Goal: Information Seeking & Learning: Compare options

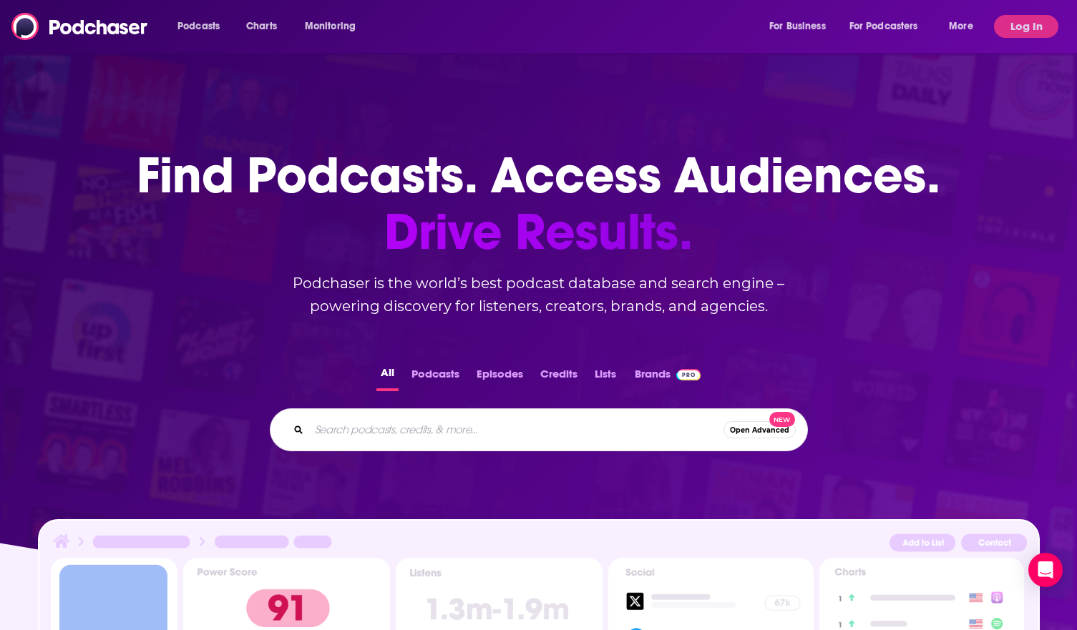
click at [442, 436] on input "Search podcasts, credits, & more..." at bounding box center [516, 430] width 414 height 23
click at [356, 424] on input "Search podcasts, credits, & more..." at bounding box center [516, 430] width 414 height 23
paste input "Seller Club Podcast"
type input "Seller Club Podcast"
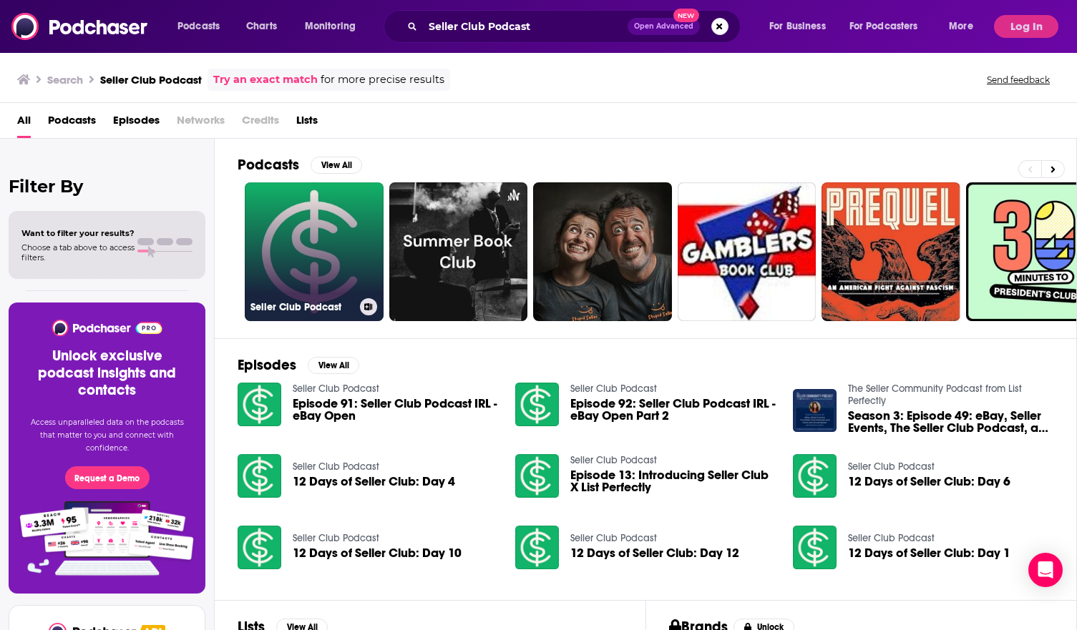
click at [328, 286] on link "Seller Club Podcast" at bounding box center [314, 251] width 139 height 139
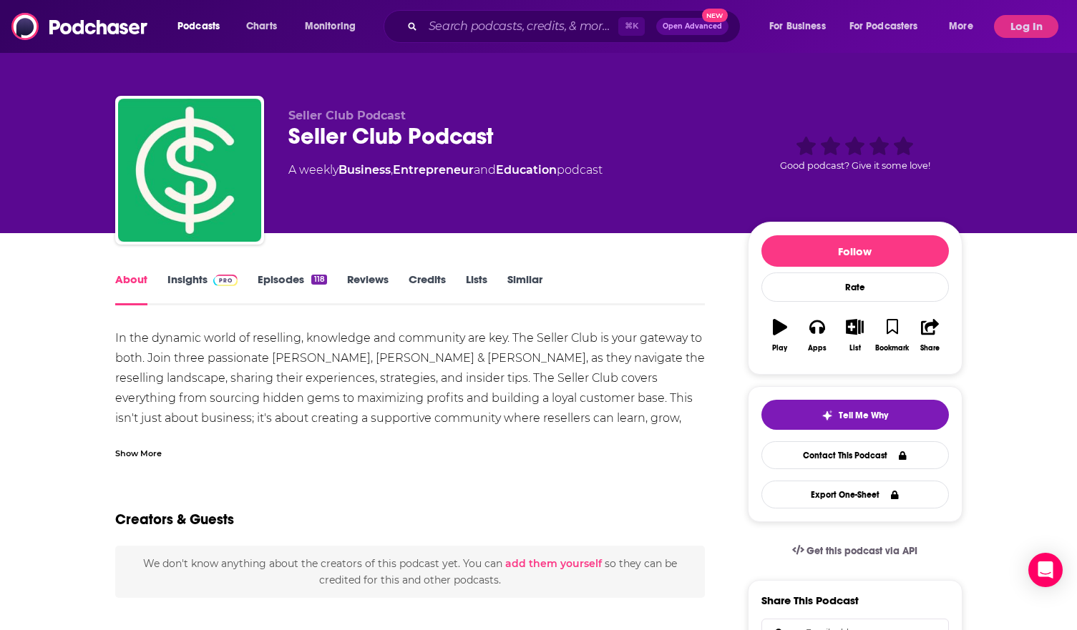
click at [187, 286] on link "Insights" at bounding box center [202, 289] width 71 height 33
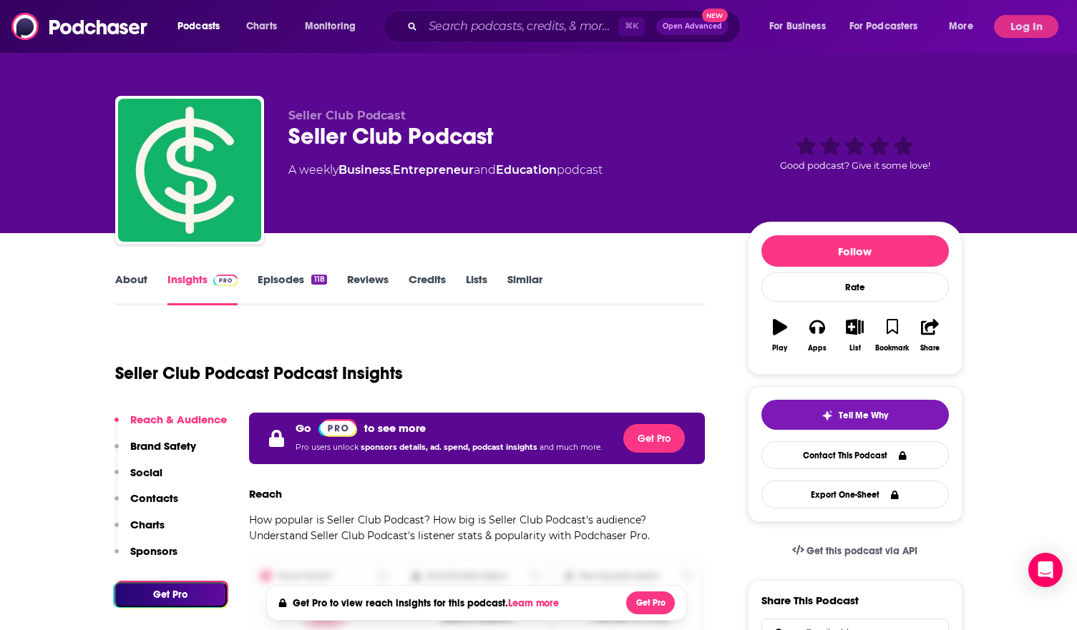
click at [280, 275] on link "Episodes 118" at bounding box center [292, 289] width 69 height 33
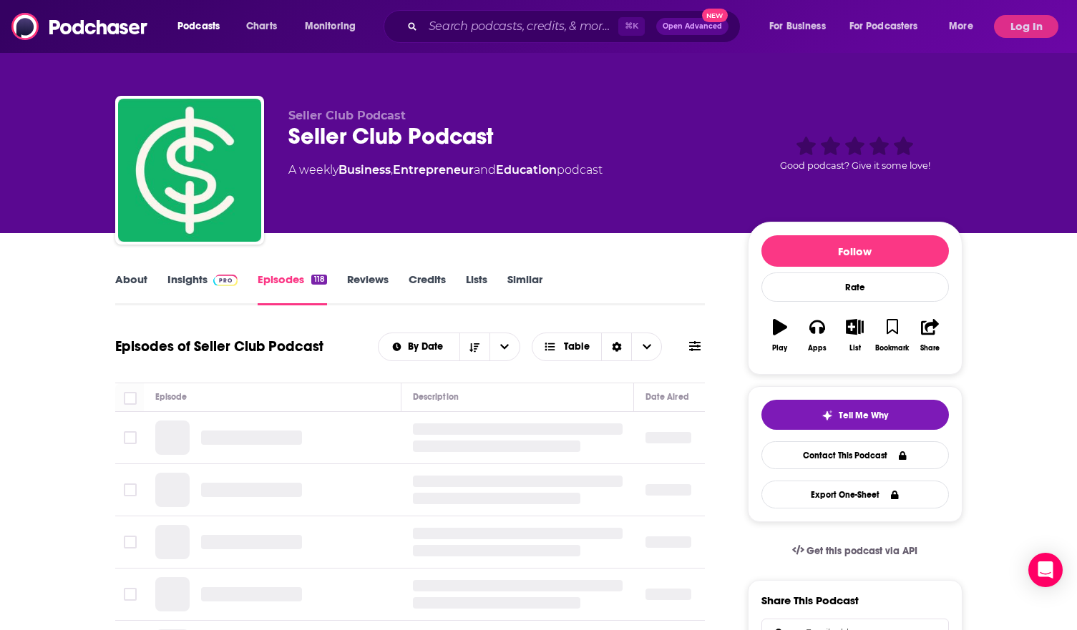
click at [135, 278] on link "About" at bounding box center [131, 289] width 32 height 33
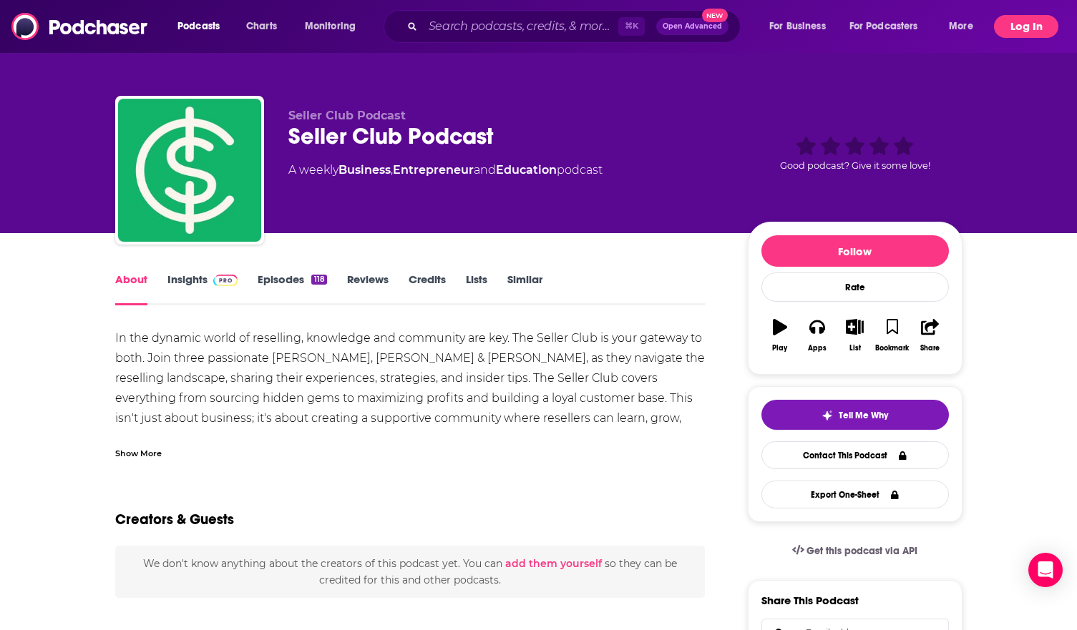
click at [1017, 23] on button "Log In" at bounding box center [1026, 26] width 64 height 23
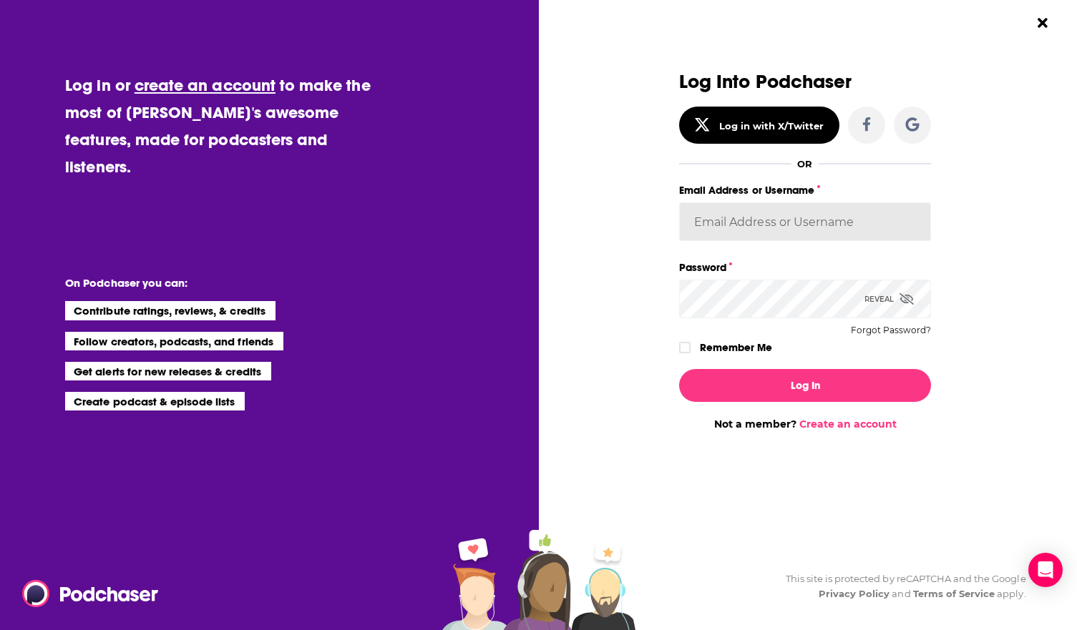
type input "sshawan@kivvit.com"
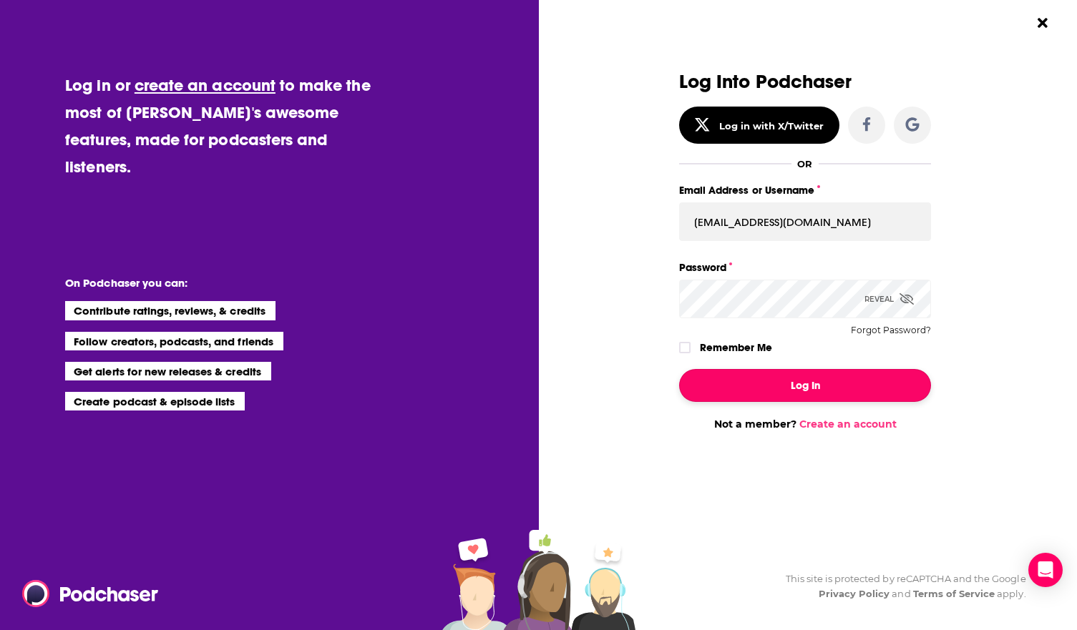
click at [788, 385] on button "Log In" at bounding box center [805, 385] width 252 height 33
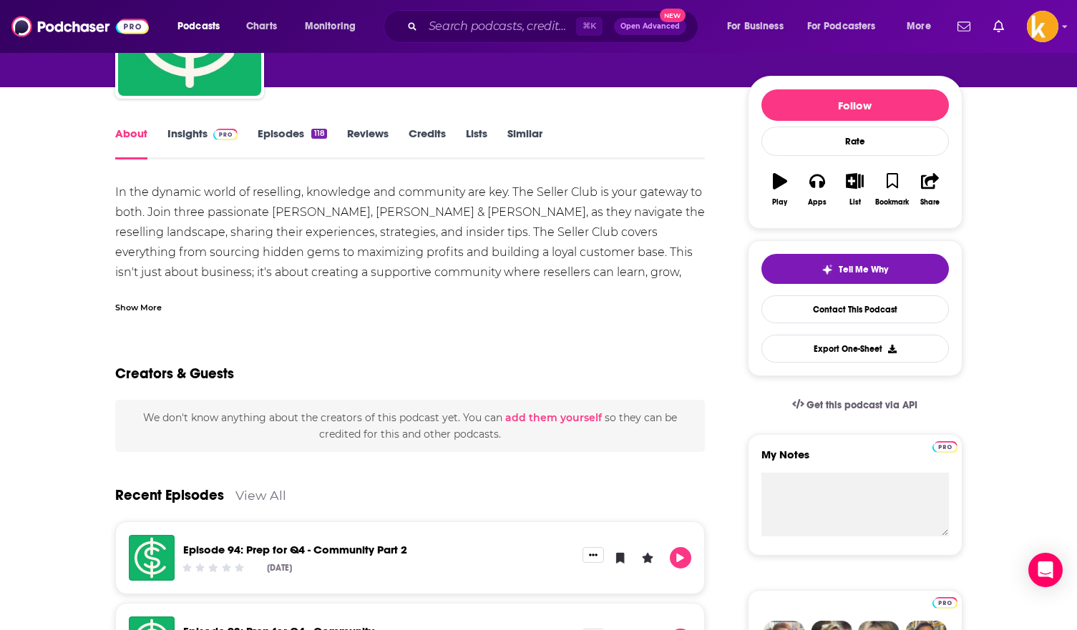
scroll to position [140, 0]
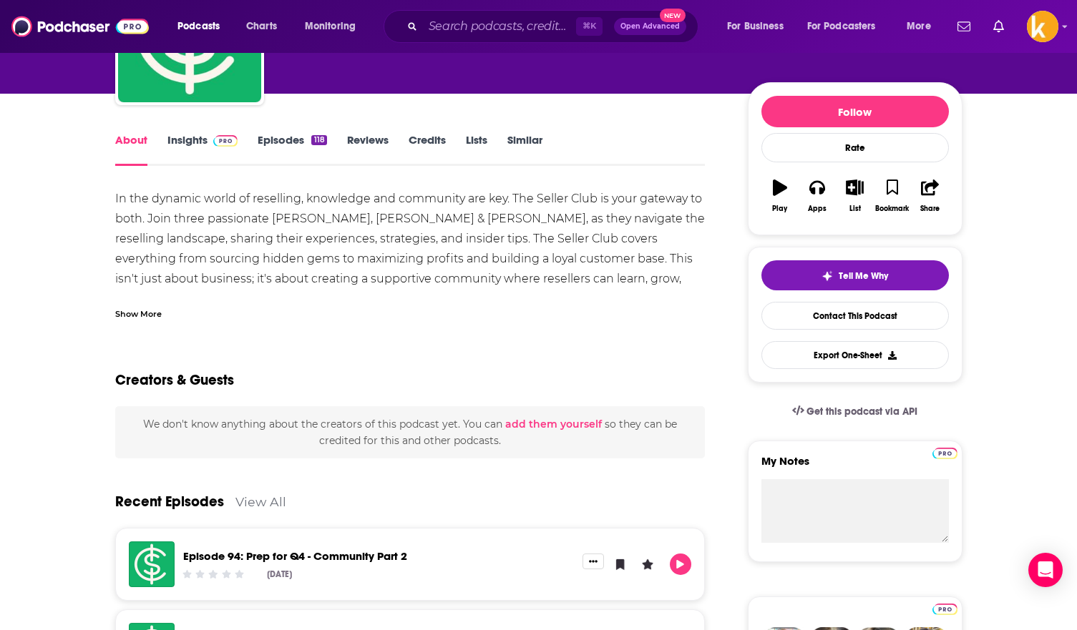
click at [181, 146] on link "Insights" at bounding box center [202, 149] width 71 height 33
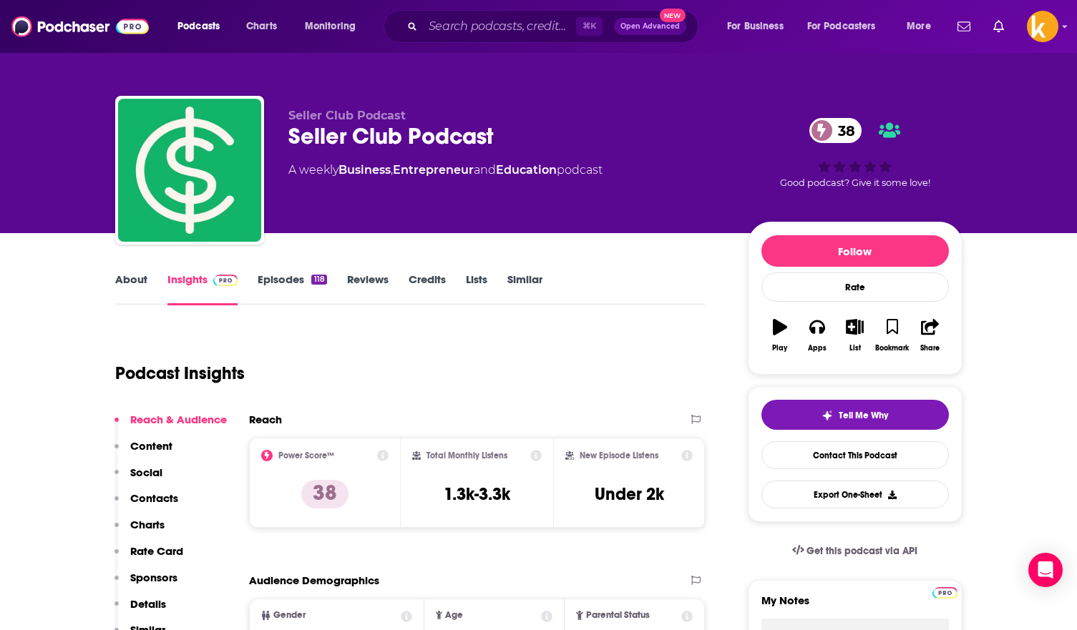
click at [439, 275] on link "Credits" at bounding box center [427, 289] width 37 height 33
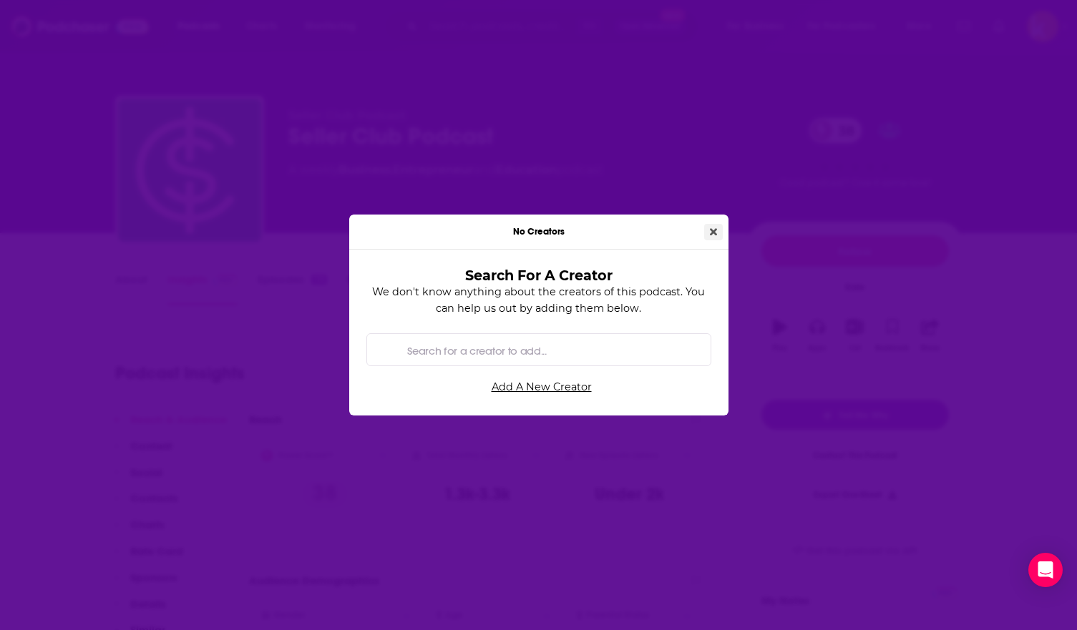
click at [705, 239] on button "Close" at bounding box center [713, 232] width 19 height 16
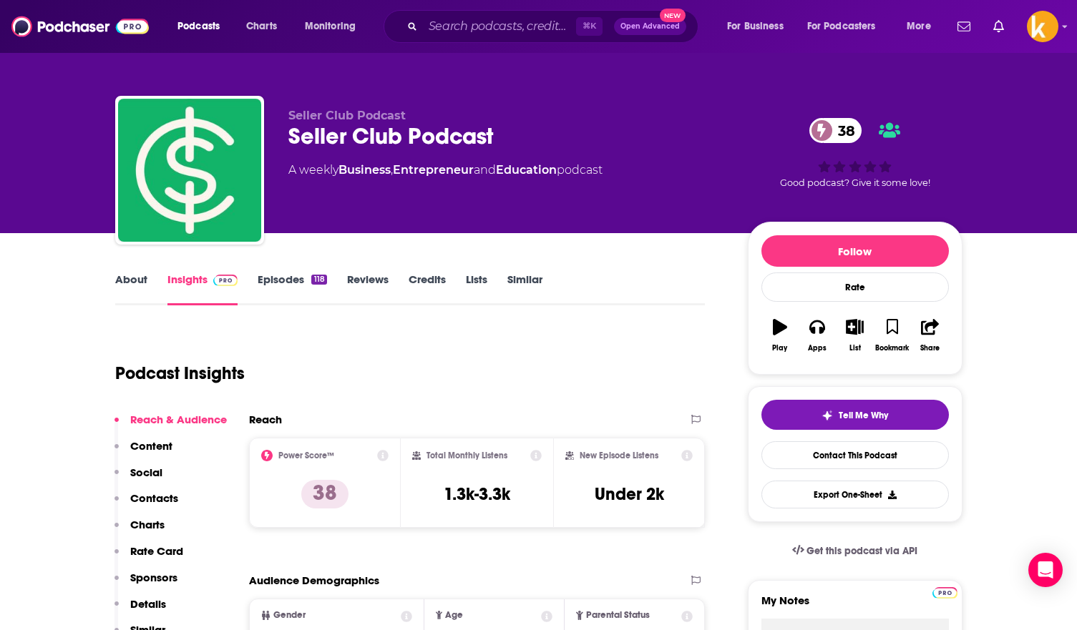
click at [134, 282] on link "About" at bounding box center [131, 289] width 32 height 33
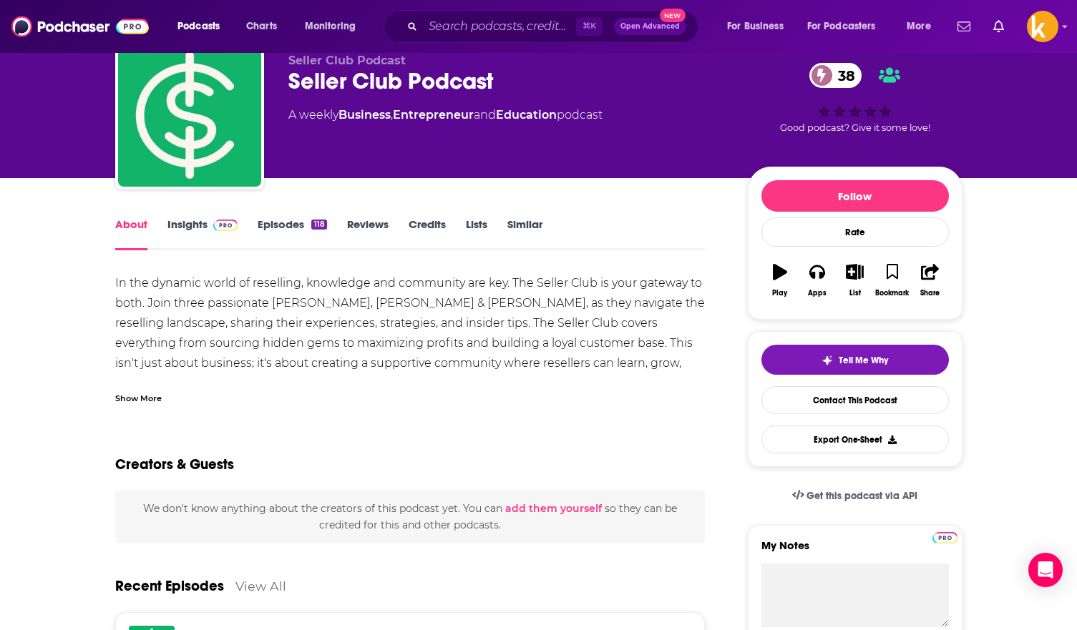
scroll to position [56, 0]
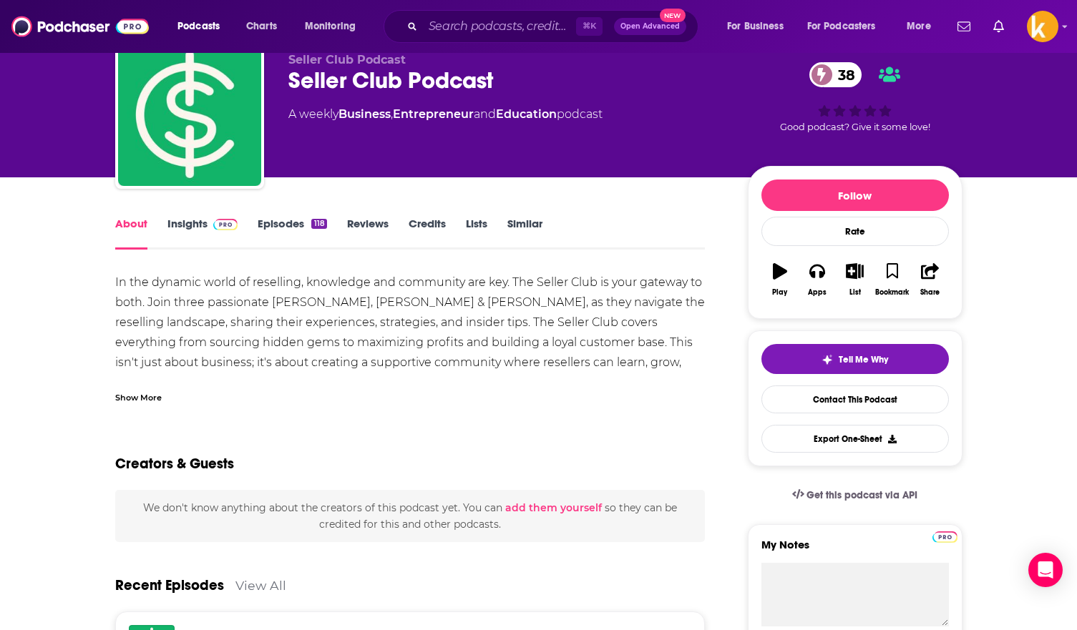
click at [142, 391] on div "Show More" at bounding box center [138, 397] width 47 height 14
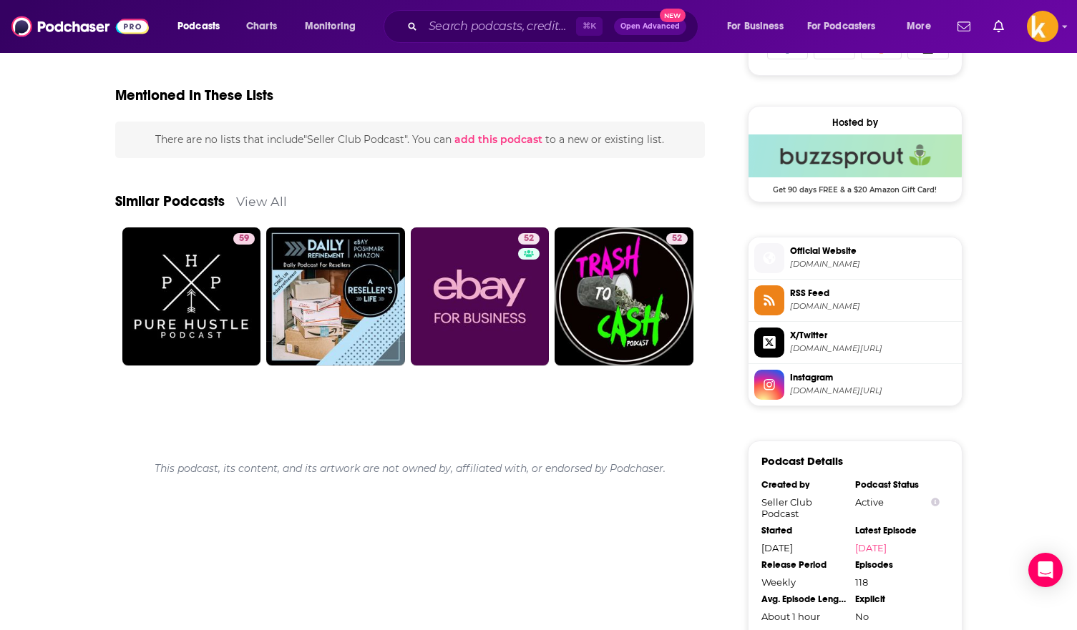
scroll to position [996, 0]
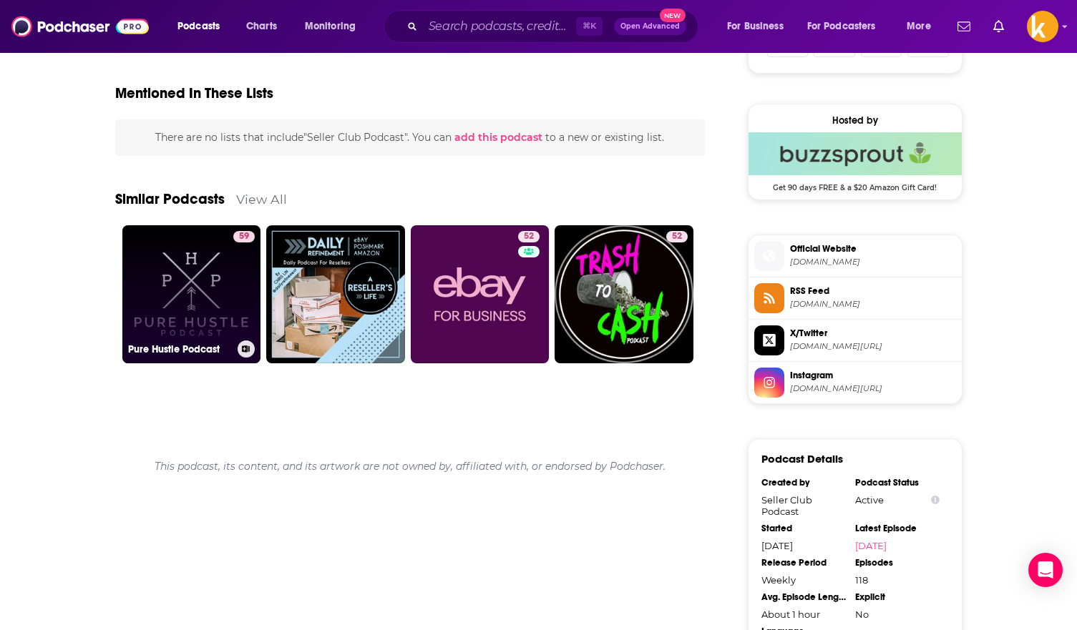
click at [243, 298] on div "59" at bounding box center [243, 286] width 21 height 110
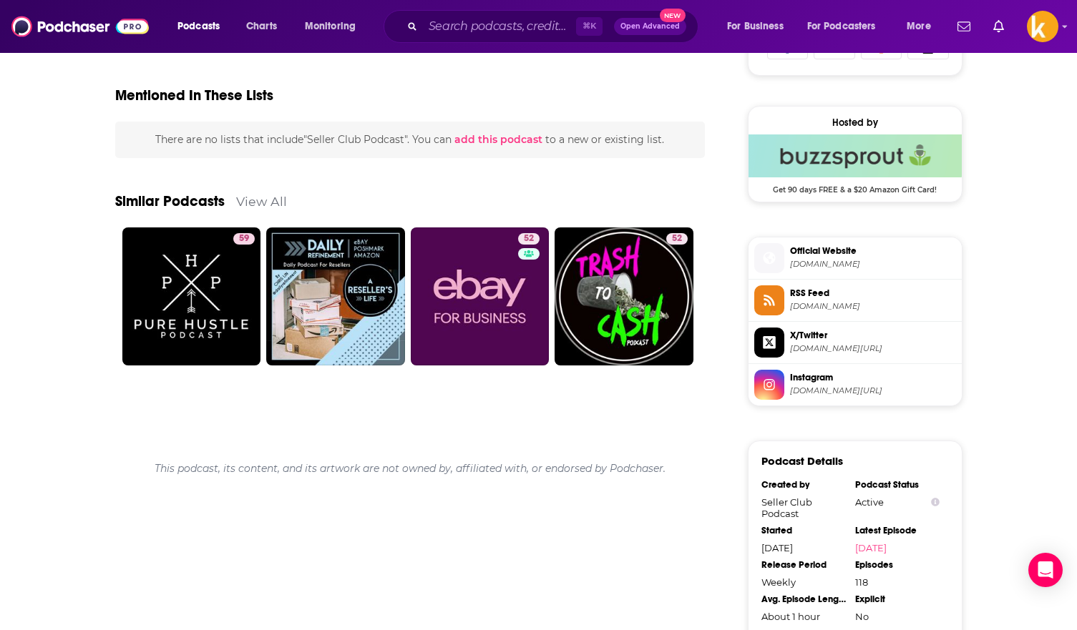
scroll to position [989, 0]
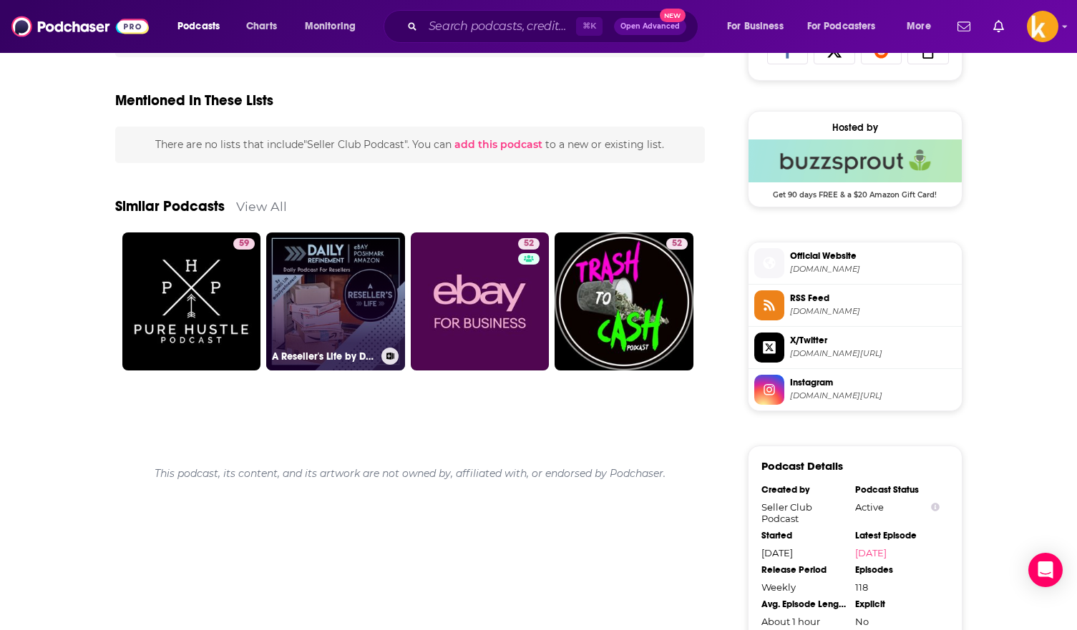
click at [338, 315] on link "A Reseller's Life by Daily Refinement" at bounding box center [335, 302] width 139 height 139
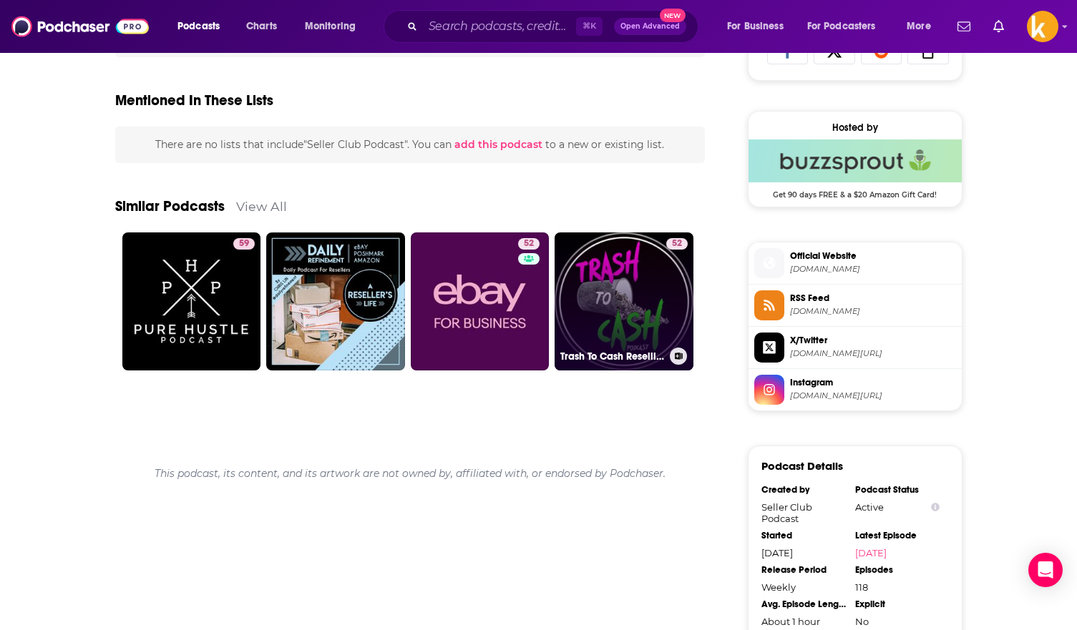
click at [652, 274] on link "52 Trash To Cash Reselling Podcast" at bounding box center [623, 302] width 139 height 139
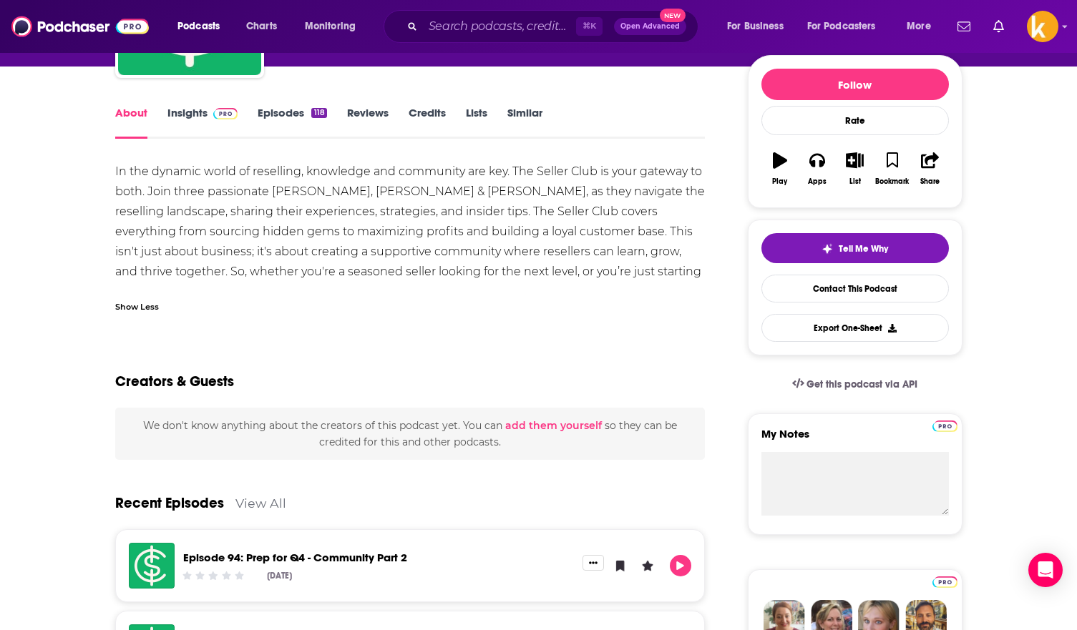
scroll to position [0, 0]
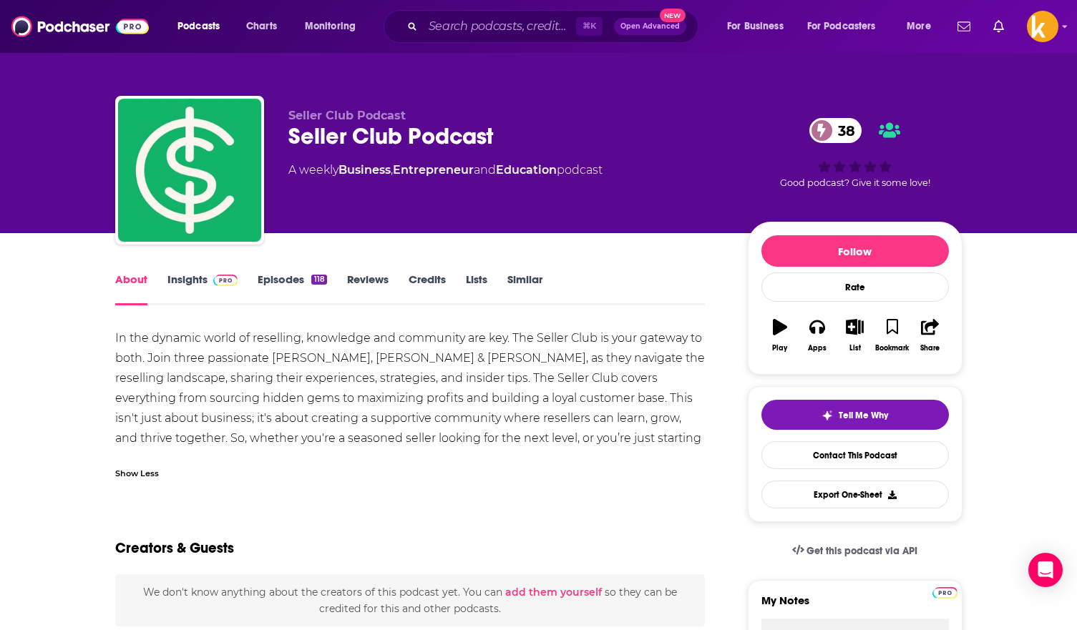
click at [194, 280] on link "Insights" at bounding box center [202, 289] width 71 height 33
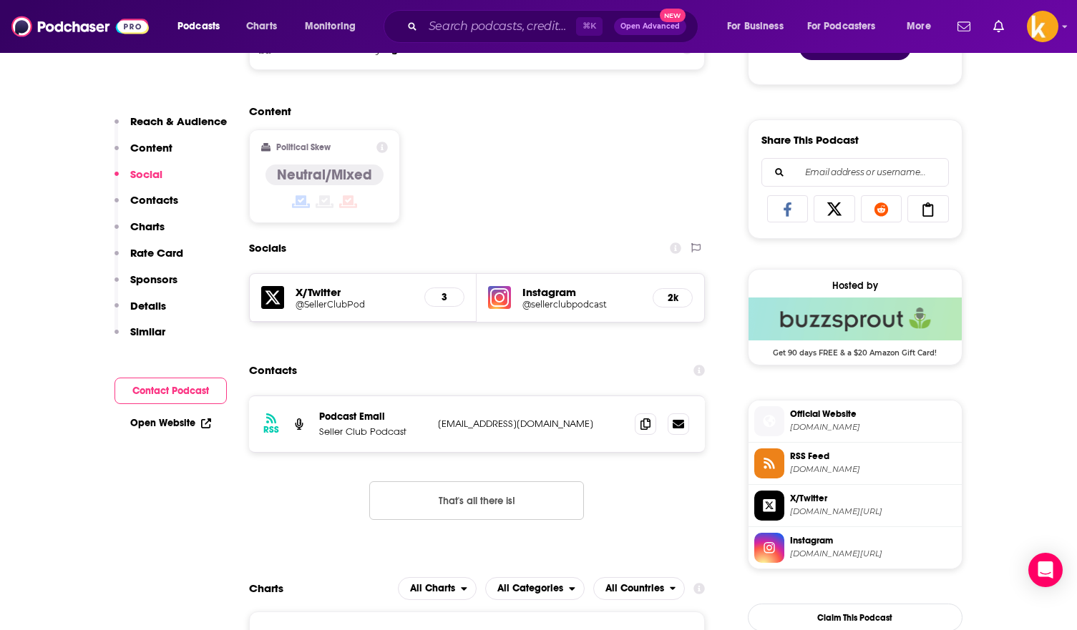
scroll to position [836, 0]
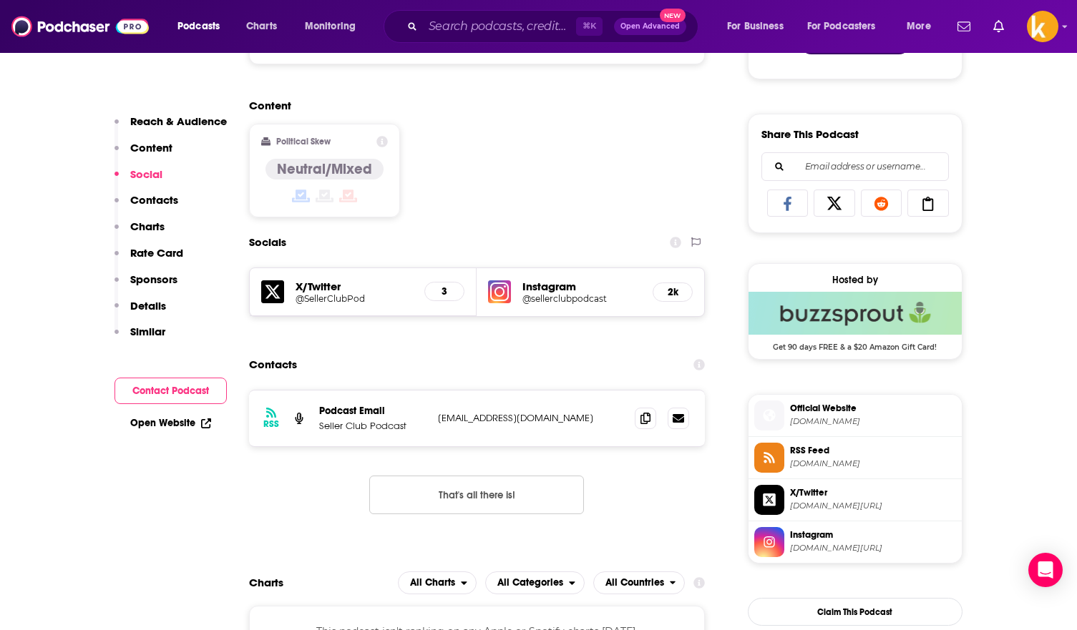
click at [336, 303] on h5 "@SellerClubPod" at bounding box center [354, 298] width 118 height 11
copy p "sellerclubpodcast"
drag, startPoint x: 593, startPoint y: 419, endPoint x: 435, endPoint y: 416, distance: 158.1
click at [435, 416] on div "RSS Podcast Email Seller Club Podcast sellerclubpodcast@gmail.com sellerclubpod…" at bounding box center [477, 419] width 456 height 56
copy p "sellerclubpodcast@gmail.com"
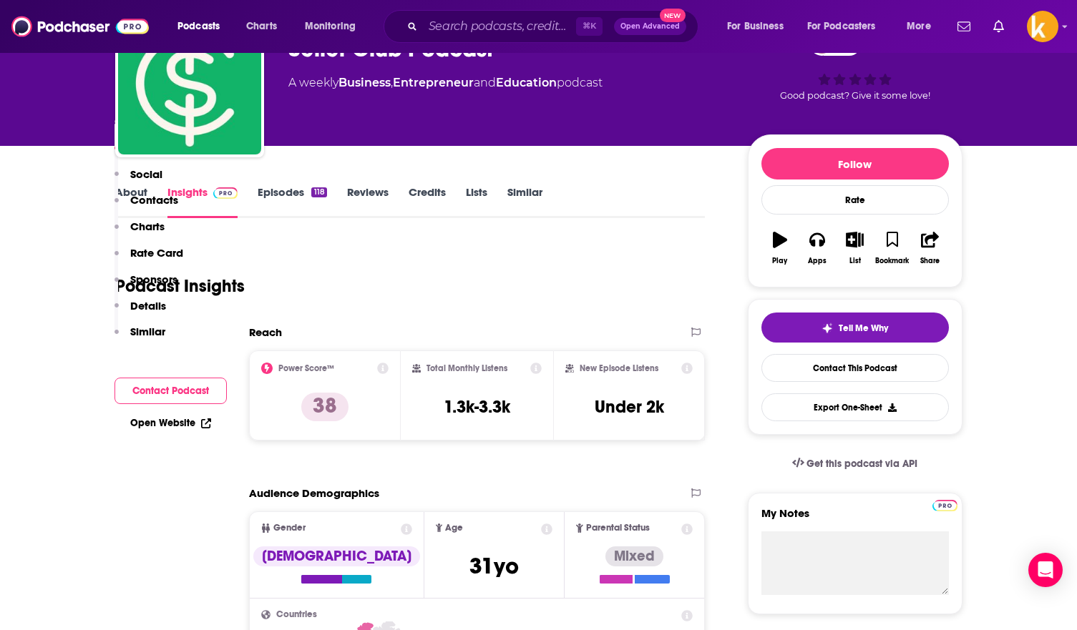
scroll to position [0, 0]
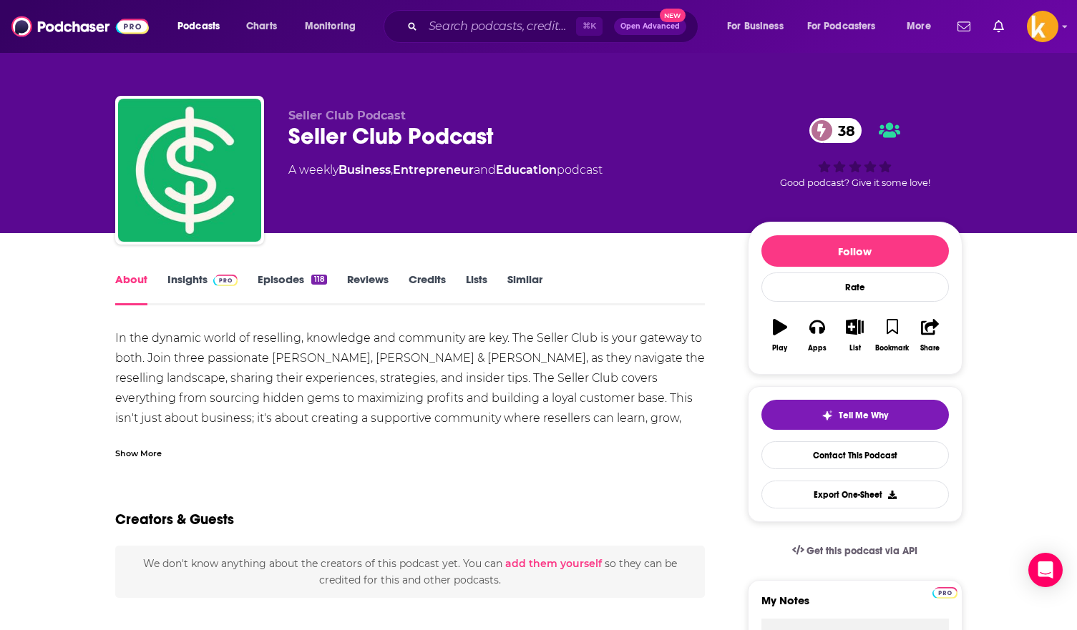
click at [844, 131] on span "38" at bounding box center [842, 130] width 39 height 25
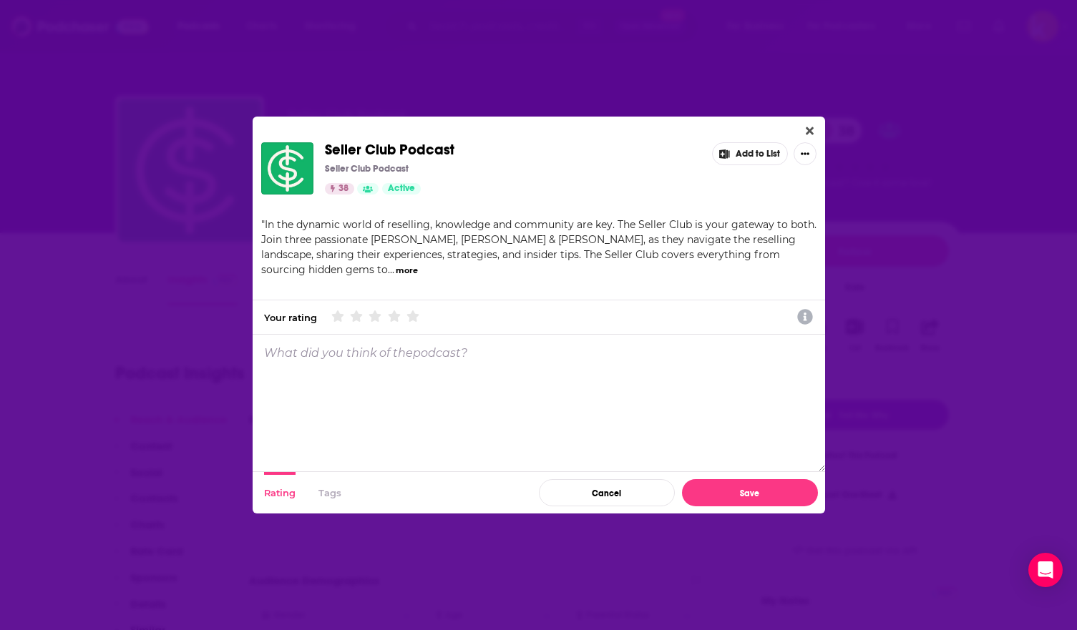
click at [811, 122] on button "Close" at bounding box center [809, 131] width 19 height 18
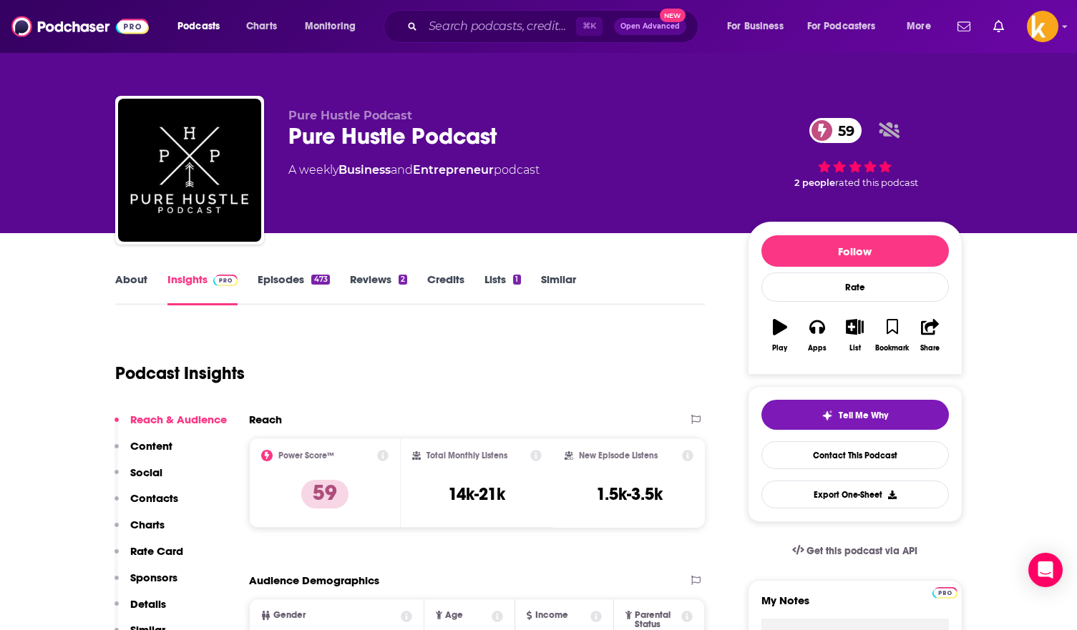
click at [301, 286] on link "Episodes 473" at bounding box center [294, 289] width 72 height 33
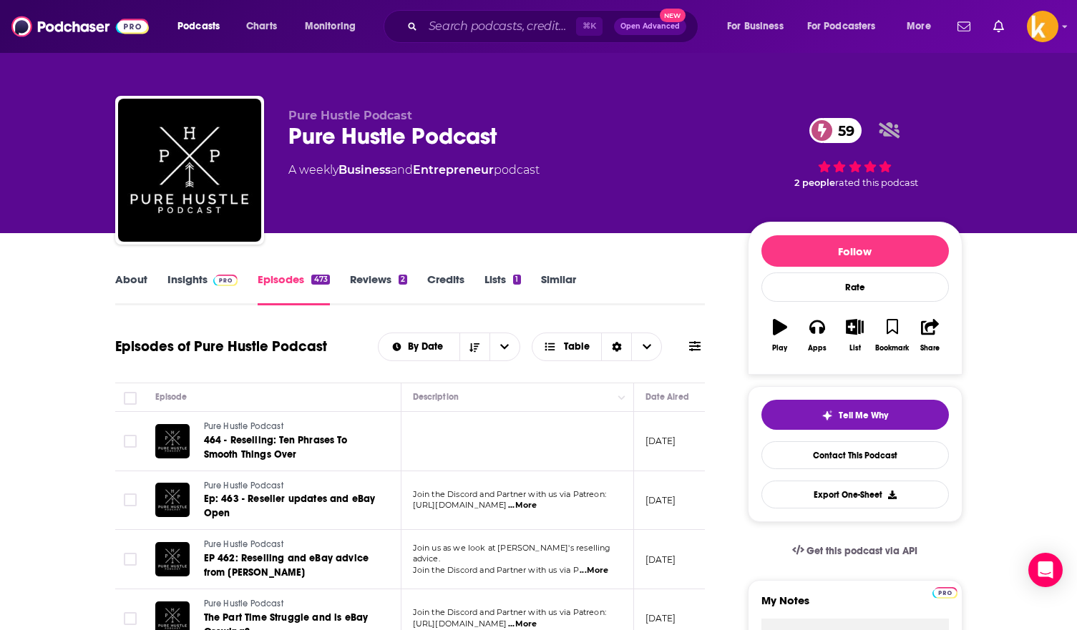
click at [335, 133] on div "Pure Hustle Podcast 59" at bounding box center [506, 136] width 436 height 28
click at [336, 133] on div "Pure Hustle Podcast 59" at bounding box center [506, 136] width 436 height 28
copy div "Pure Hustle Podcast 59"
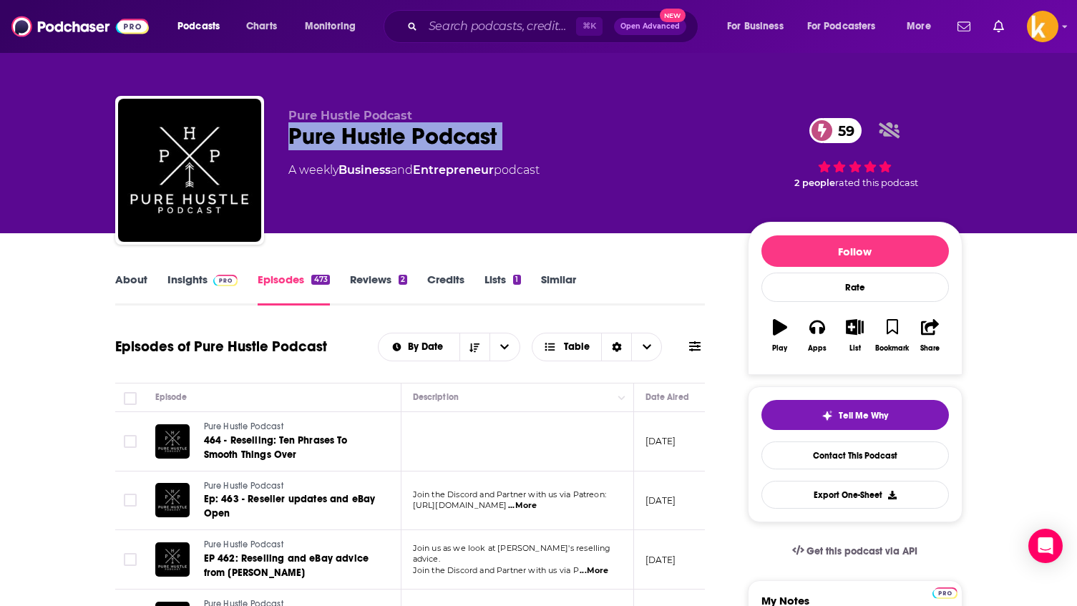
click at [182, 280] on link "Insights" at bounding box center [202, 289] width 71 height 33
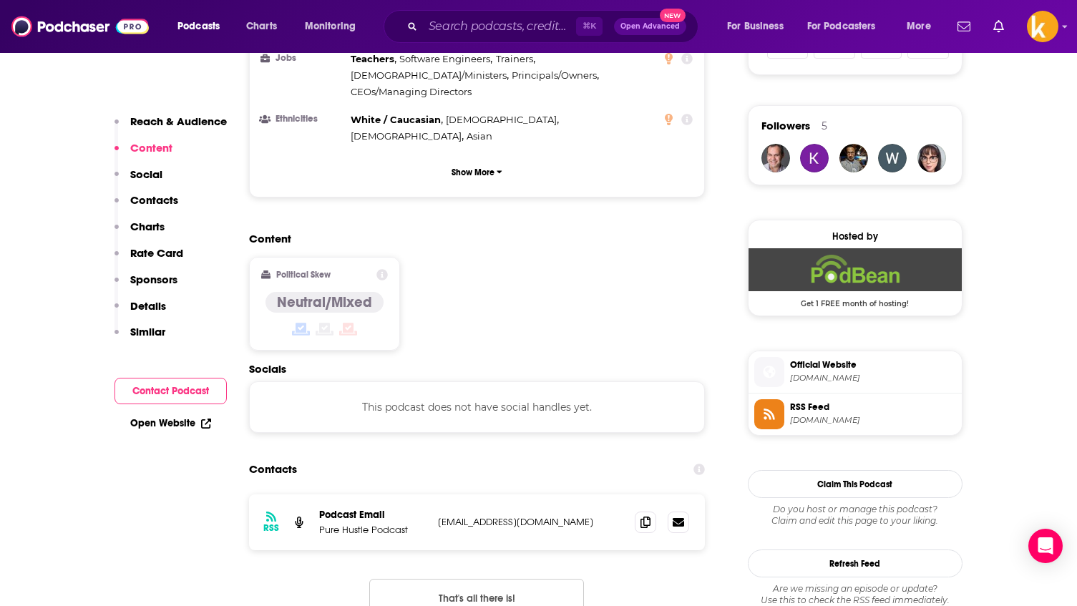
scroll to position [999, 0]
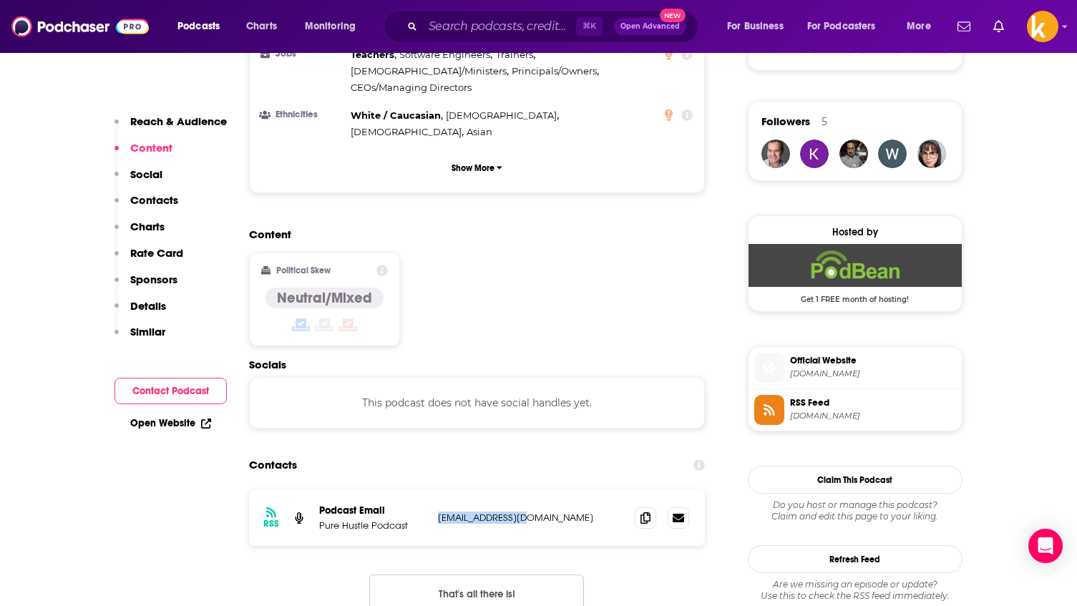
copy p "purehustlepodcast"
drag, startPoint x: 579, startPoint y: 406, endPoint x: 591, endPoint y: 404, distance: 12.4
click at [580, 490] on div "RSS Podcast Email Pure Hustle Podcast purehustlepodcast@gmail.com purehustlepod…" at bounding box center [477, 518] width 456 height 56
drag, startPoint x: 654, startPoint y: 402, endPoint x: 627, endPoint y: 327, distance: 79.9
click at [654, 507] on span at bounding box center [645, 517] width 21 height 21
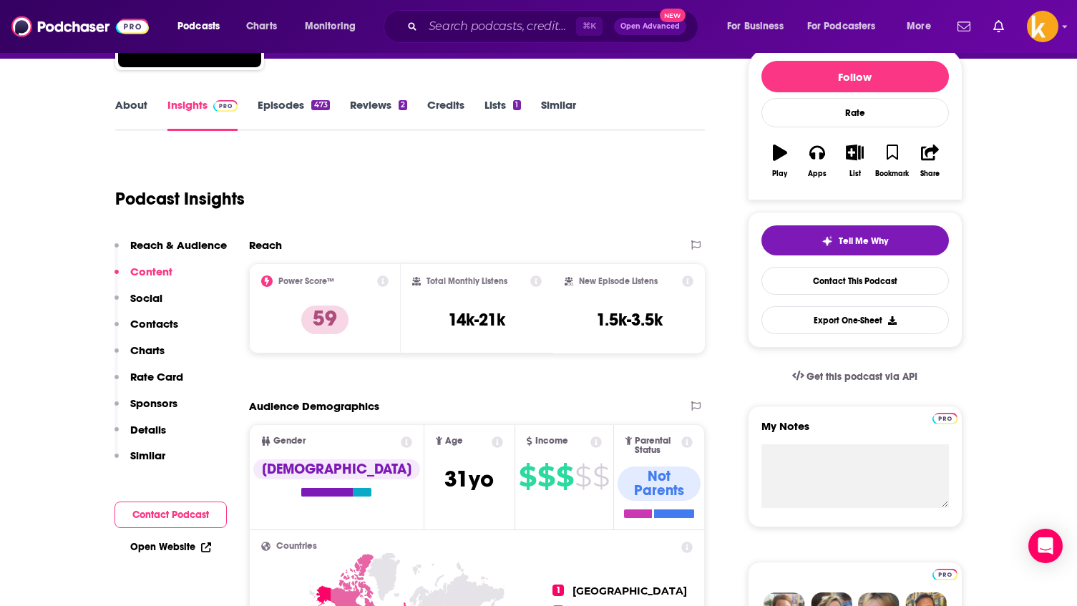
scroll to position [0, 0]
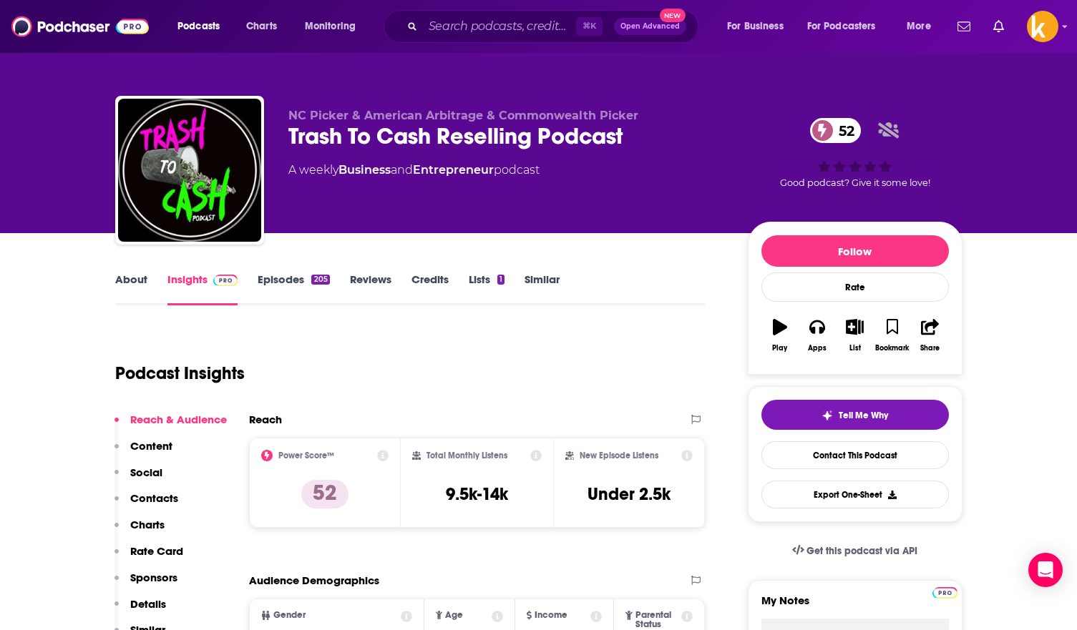
click at [282, 273] on link "Episodes 205" at bounding box center [294, 289] width 72 height 33
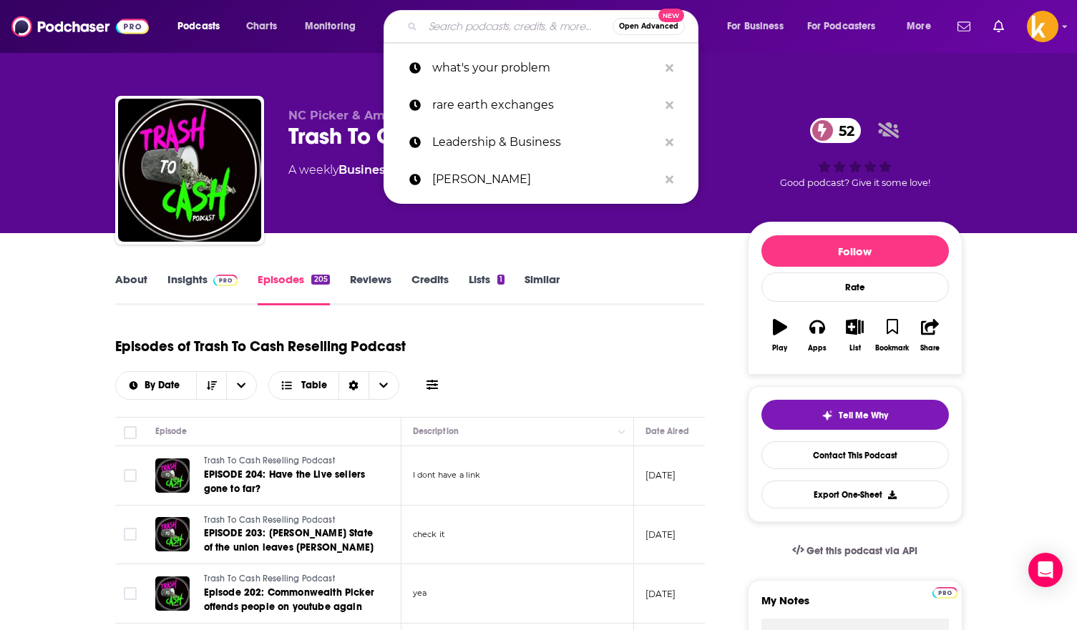
click at [517, 33] on input "Search podcasts, credits, & more..." at bounding box center [518, 26] width 190 height 23
paste input "eBay The Right Way Podcast"
type input "eBay The Right Way Podcast"
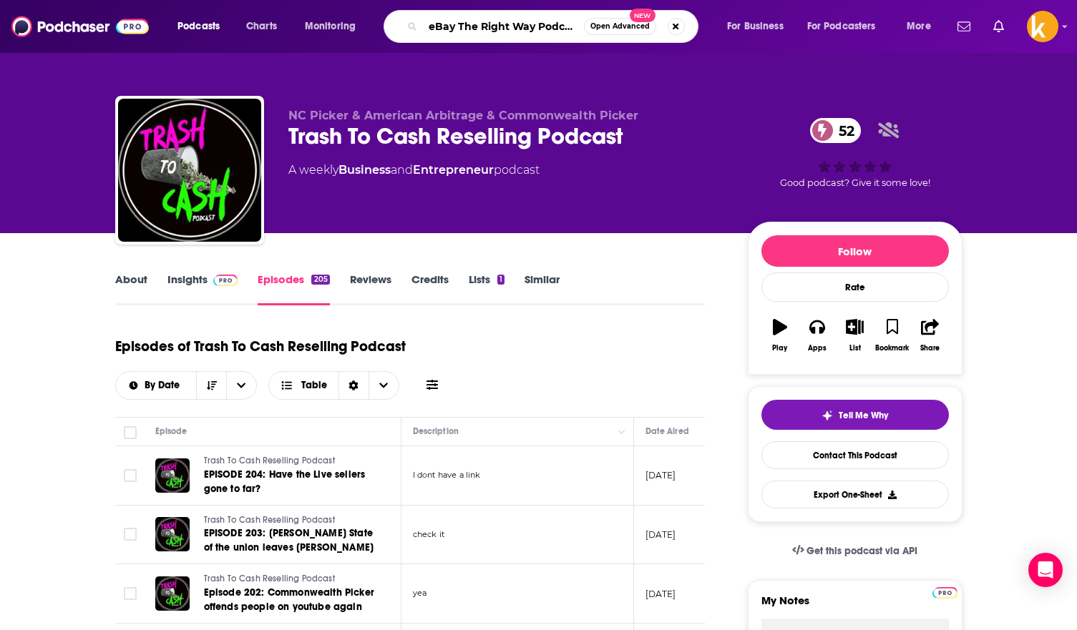
scroll to position [0, 3]
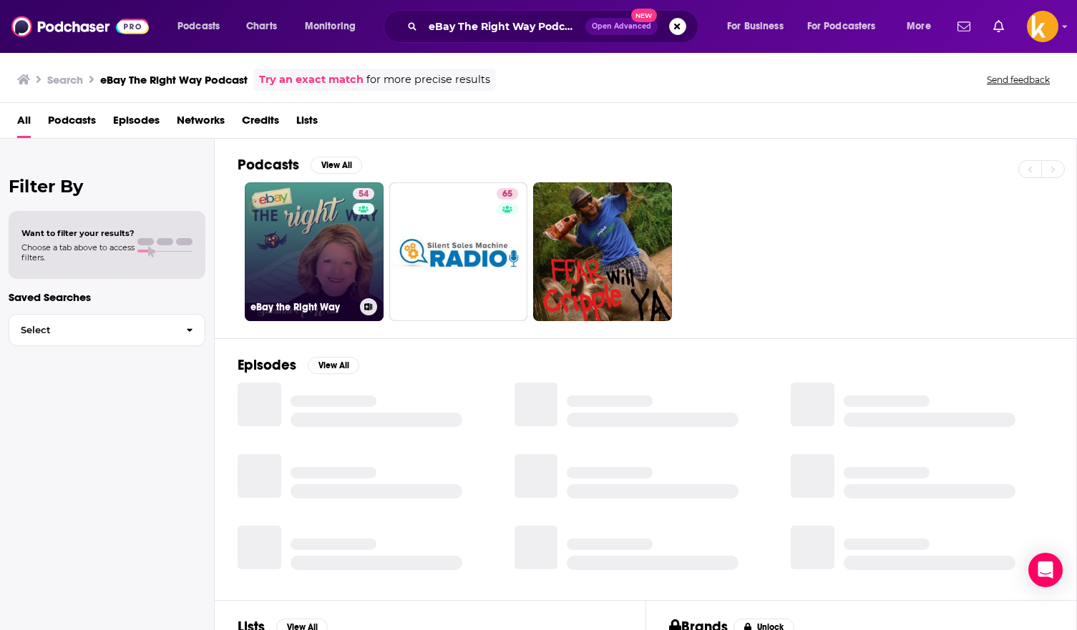
click at [317, 247] on link "54 eBay the Right Way" at bounding box center [314, 251] width 139 height 139
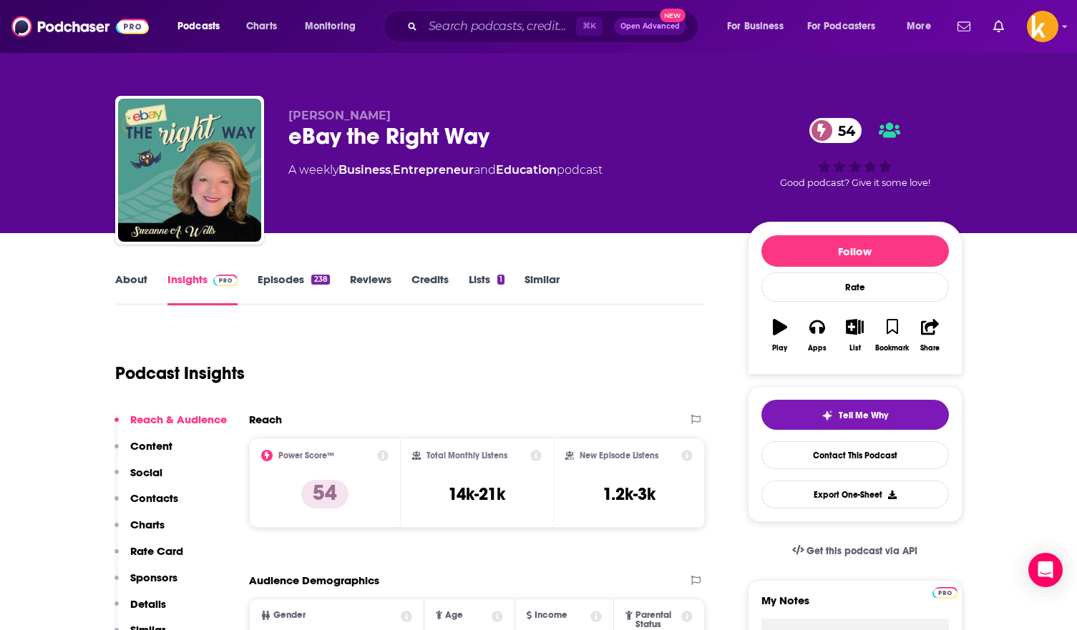
click at [302, 278] on link "Episodes 238" at bounding box center [294, 289] width 72 height 33
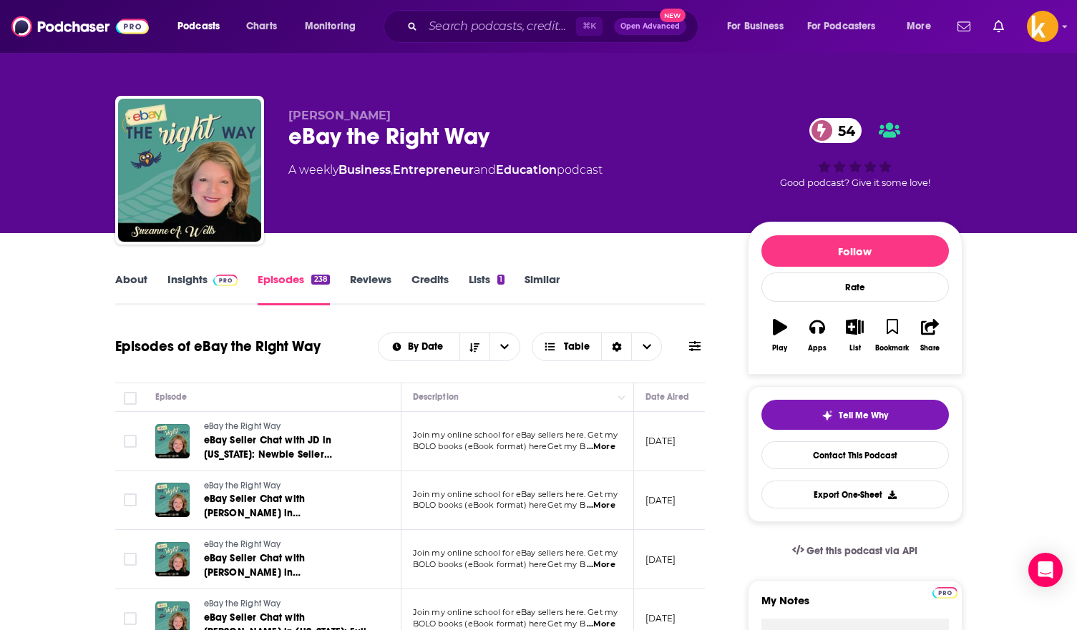
click at [537, 284] on link "Similar" at bounding box center [541, 289] width 35 height 33
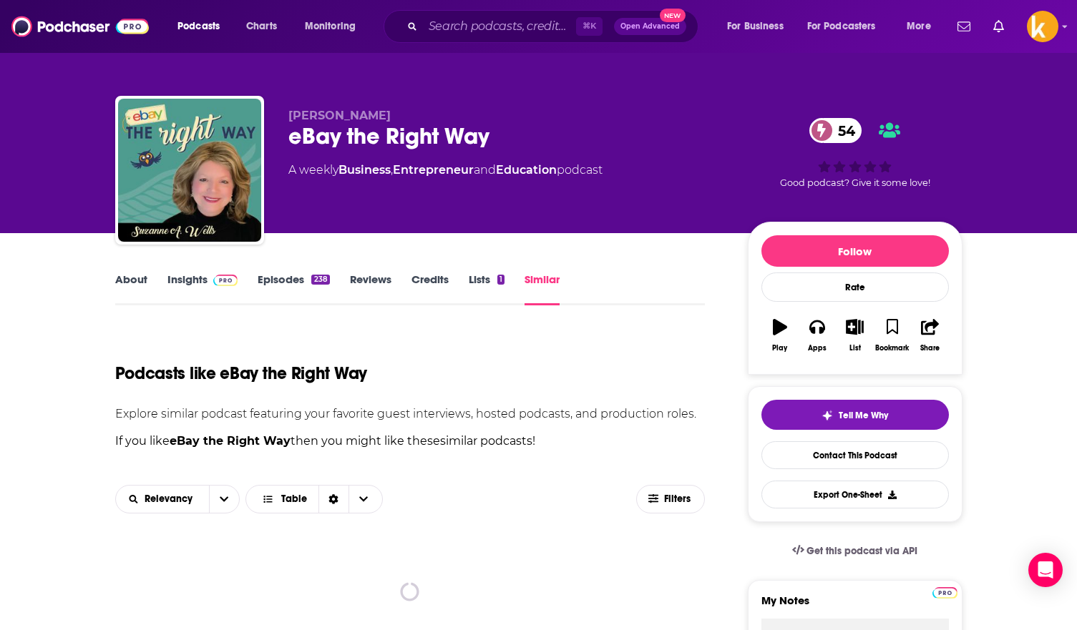
click at [144, 283] on link "About" at bounding box center [131, 289] width 32 height 33
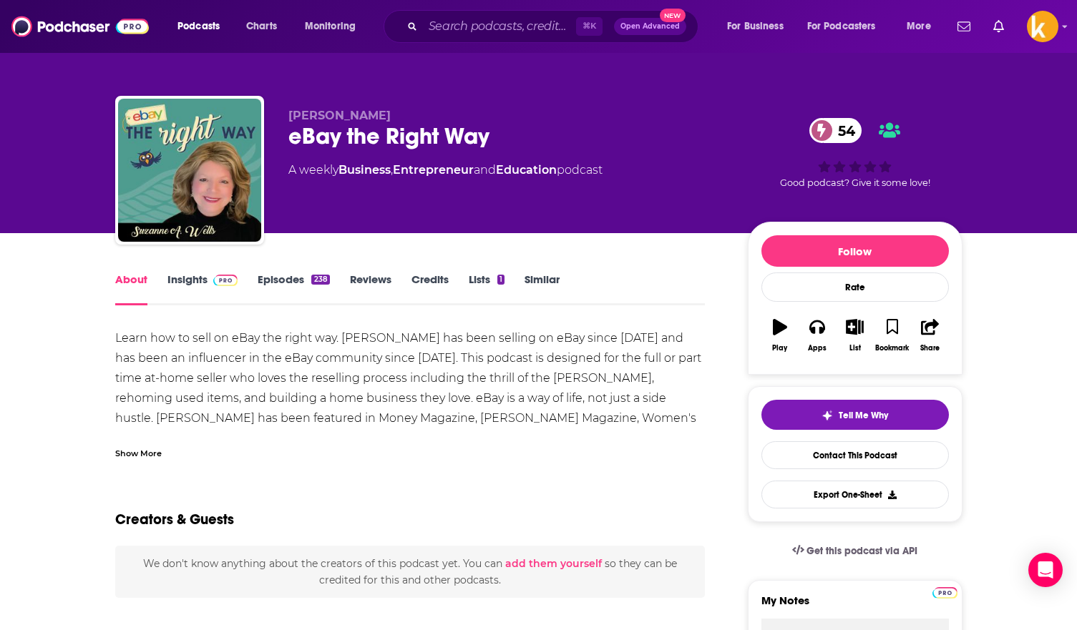
click at [190, 286] on link "Insights" at bounding box center [202, 289] width 71 height 33
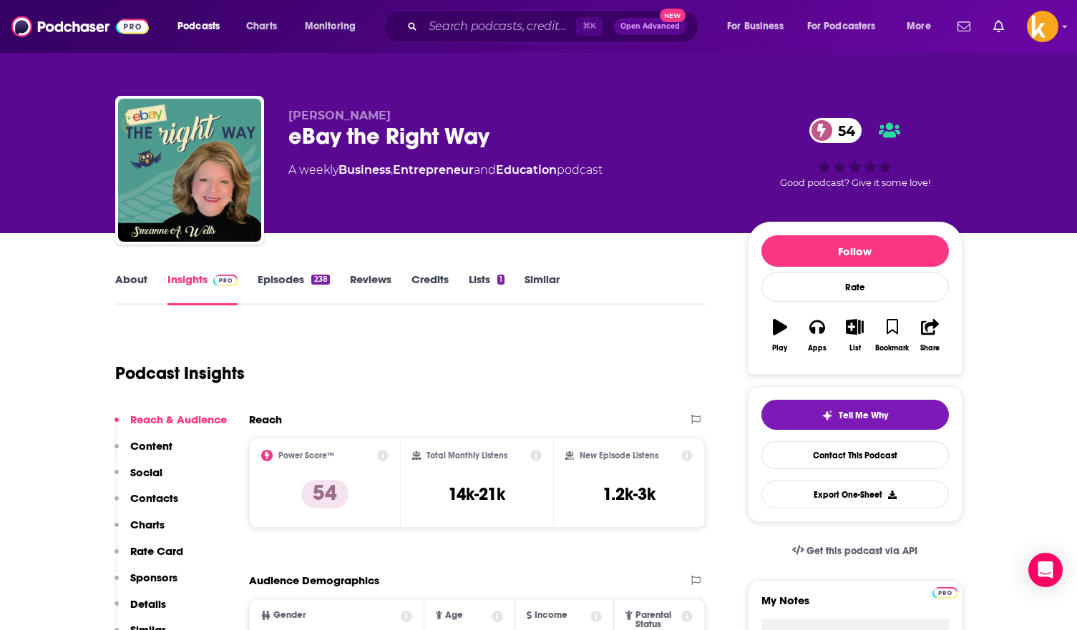
click at [541, 285] on link "Similar" at bounding box center [541, 289] width 35 height 33
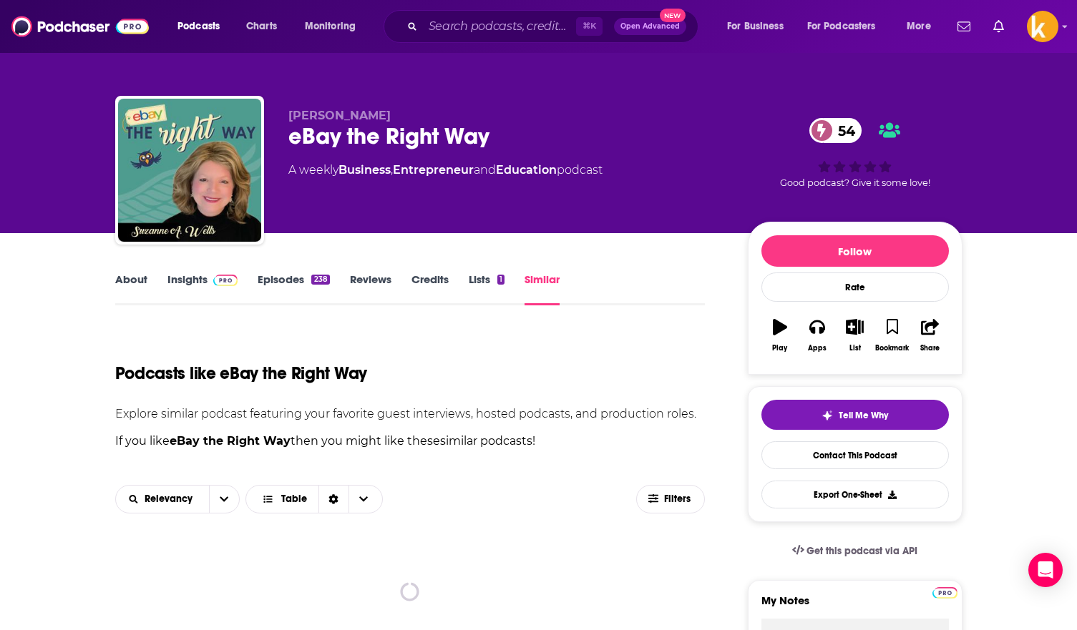
click at [480, 278] on link "Lists 1" at bounding box center [487, 289] width 36 height 33
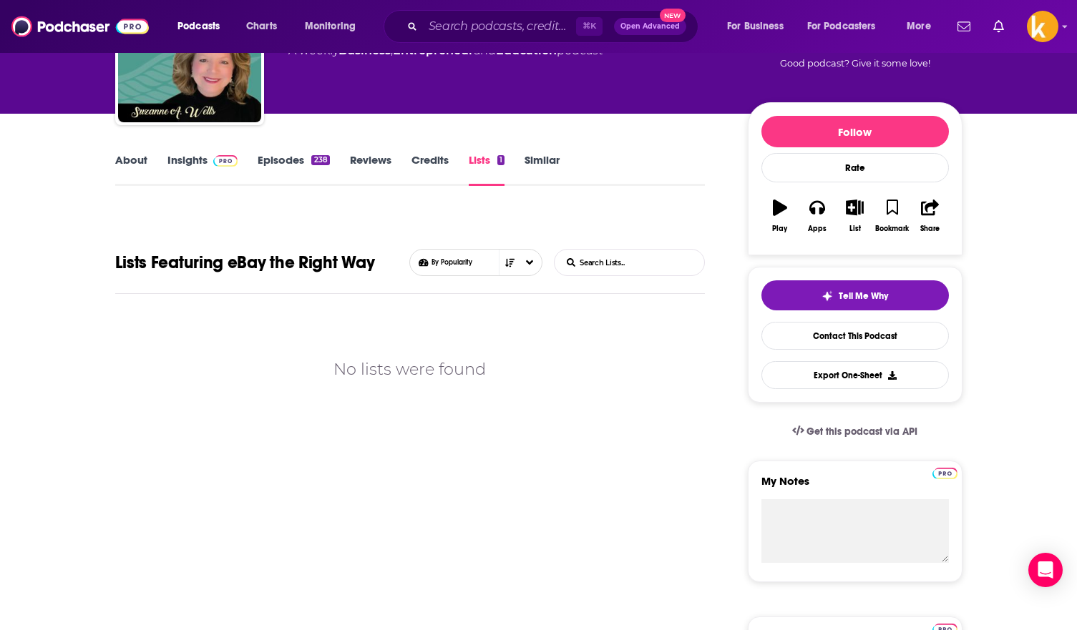
scroll to position [119, 0]
click at [539, 157] on link "Similar" at bounding box center [541, 170] width 35 height 33
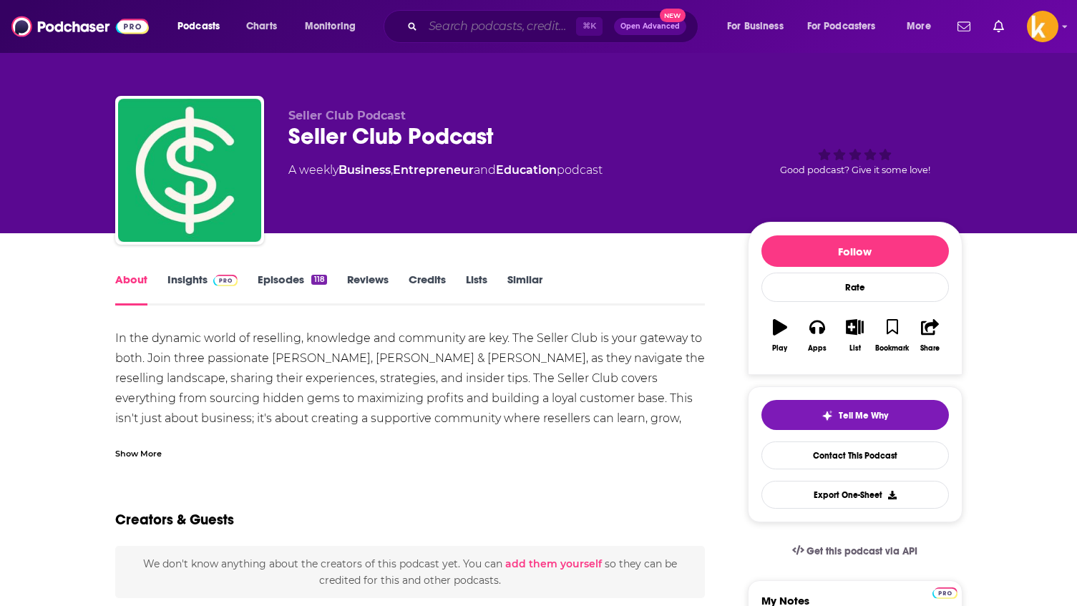
click at [519, 26] on input "Search podcasts, credits, & more..." at bounding box center [499, 26] width 153 height 23
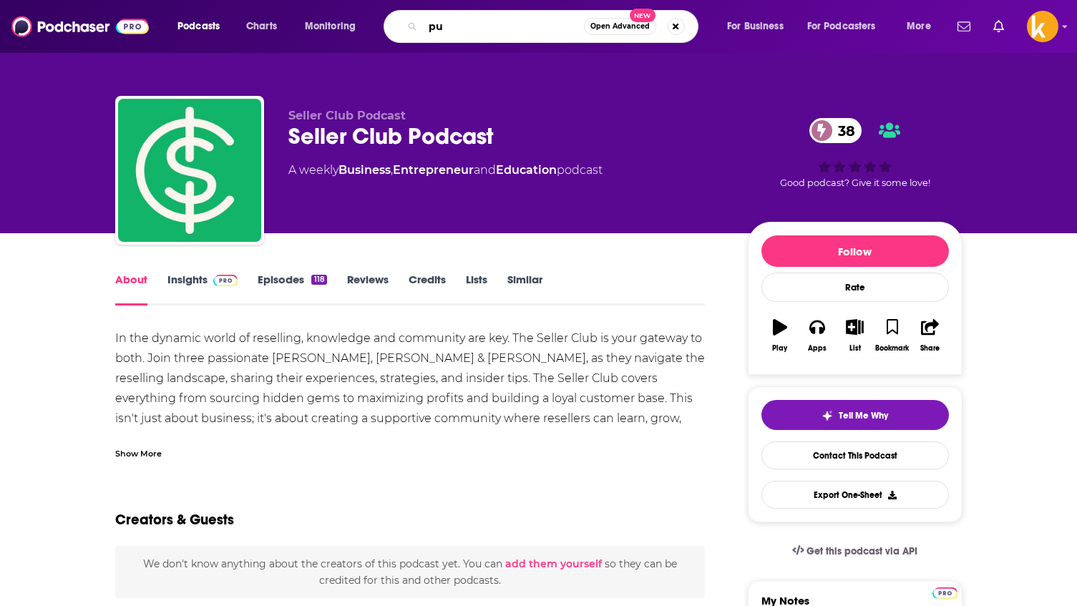
type input "p"
type input "pure hustle"
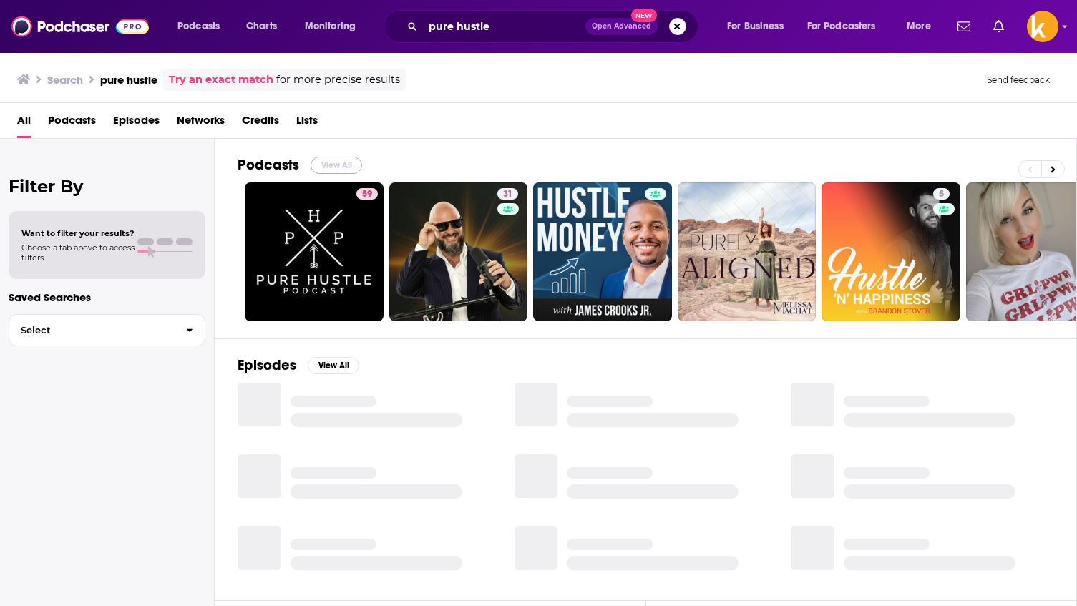
click at [319, 164] on button "View All" at bounding box center [337, 165] width 52 height 17
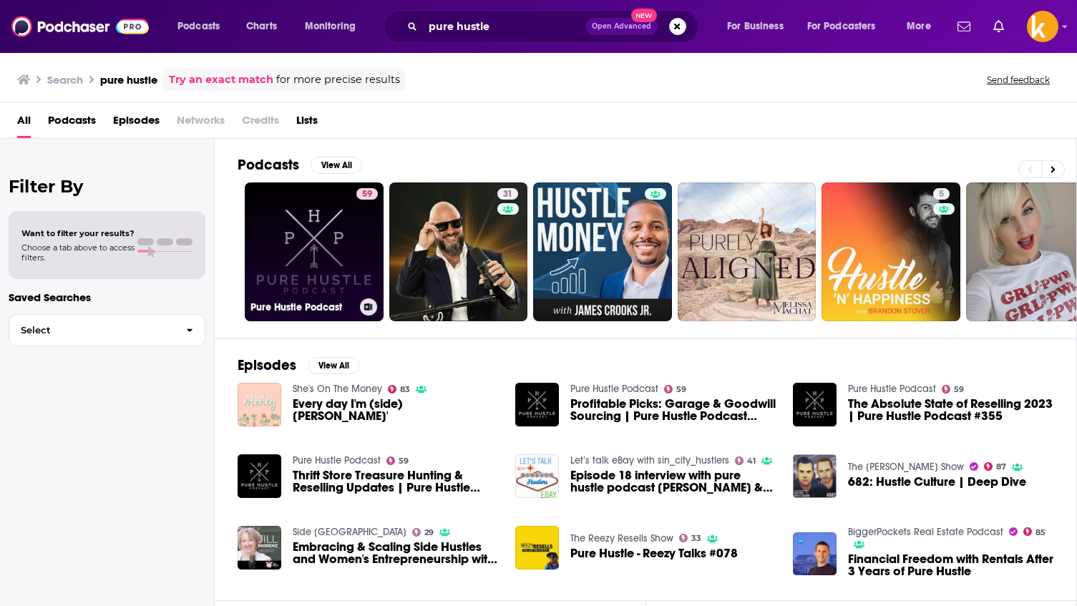
click at [314, 244] on link "59 Pure Hustle Podcast" at bounding box center [314, 251] width 139 height 139
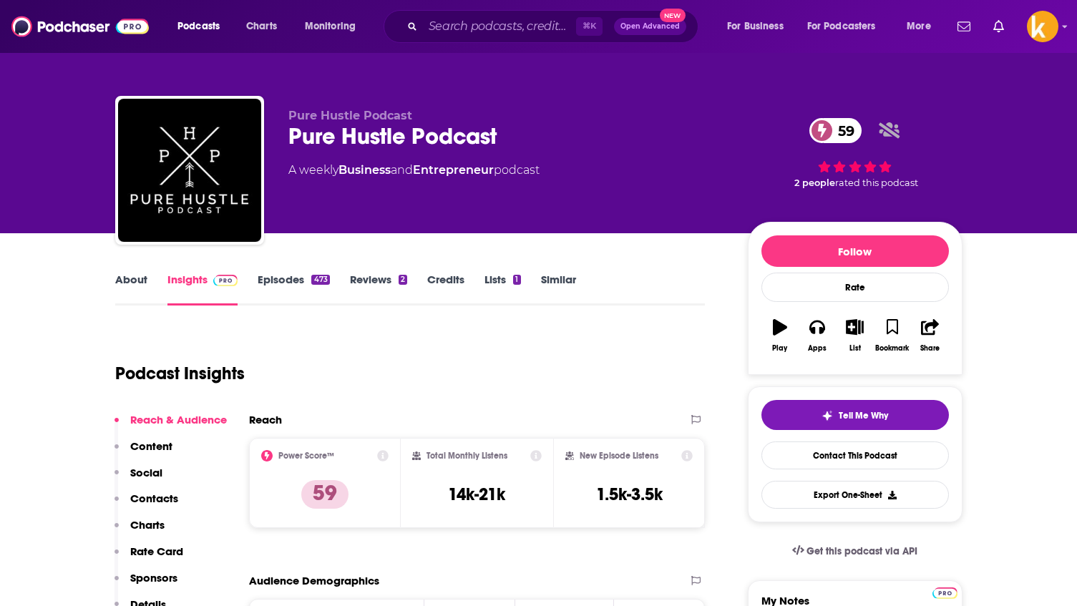
click at [291, 285] on link "Episodes 473" at bounding box center [294, 289] width 72 height 33
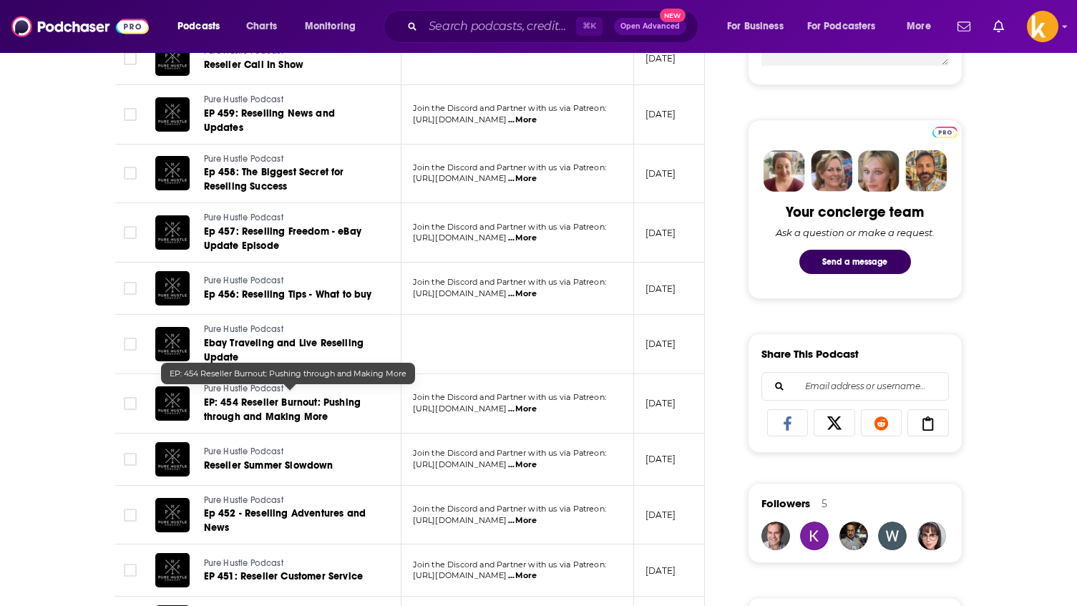
scroll to position [610, 0]
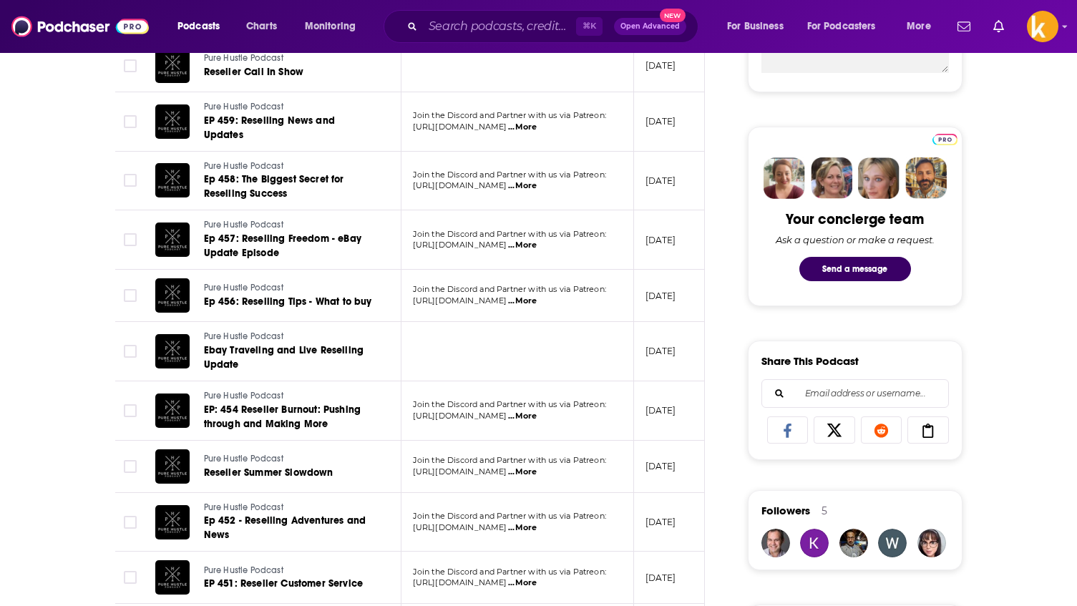
click at [594, 288] on div "Join the Discord and Partner with us via Patreon: https://www.patreon.com/pureh…" at bounding box center [517, 295] width 209 height 23
click at [507, 295] on span "https://www.patreon.com/purehustlepodc" at bounding box center [460, 300] width 94 height 10
copy p "https://www.patreon.com/purehustlepodc ...More"
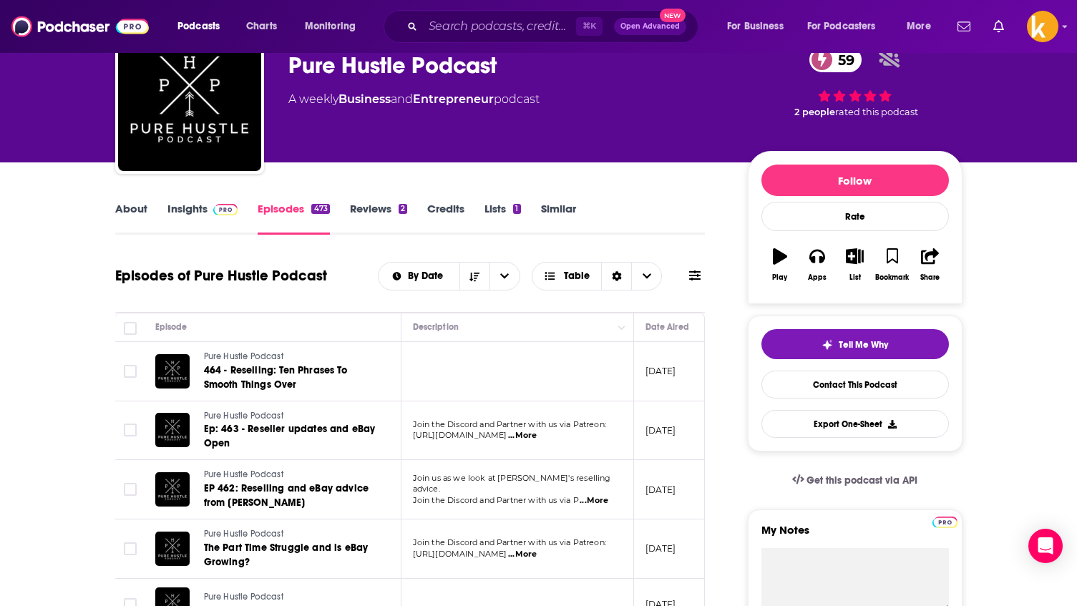
scroll to position [0, 0]
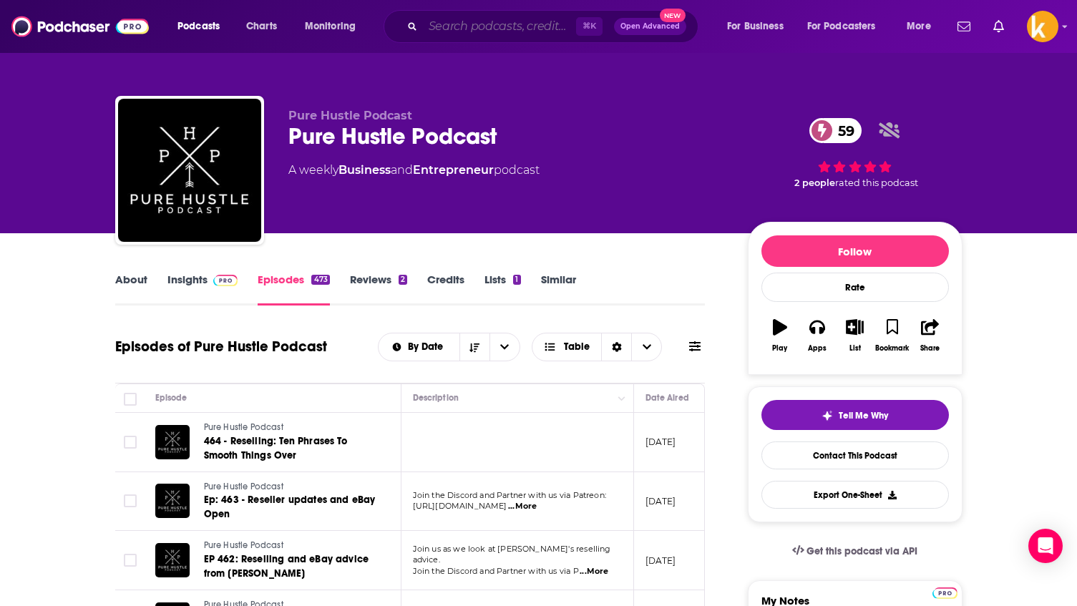
click at [462, 27] on input "Search podcasts, credits, & more..." at bounding box center [499, 26] width 153 height 23
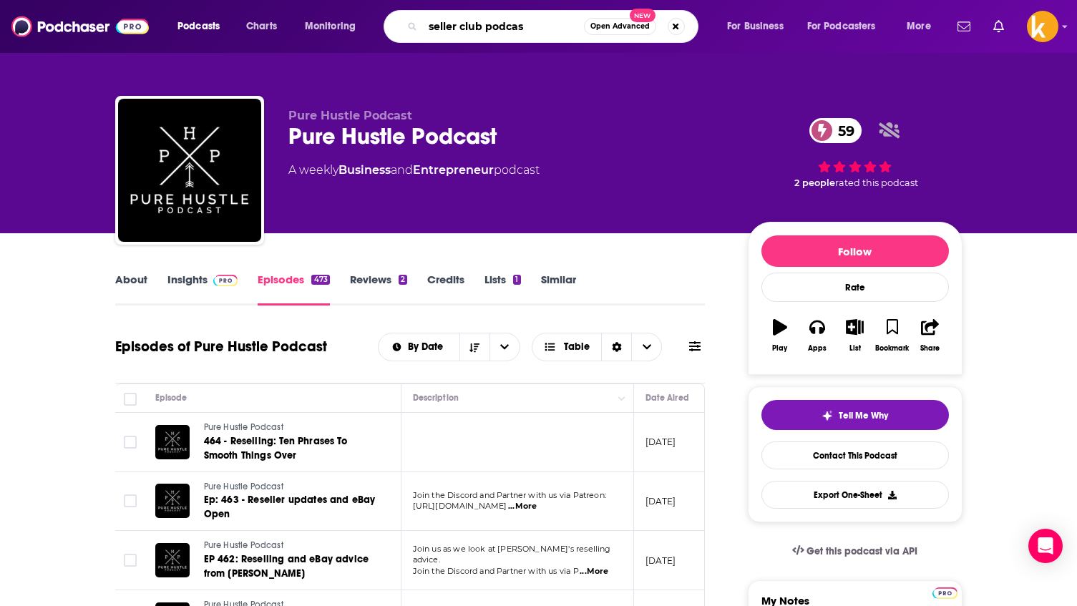
type input "seller club podcast"
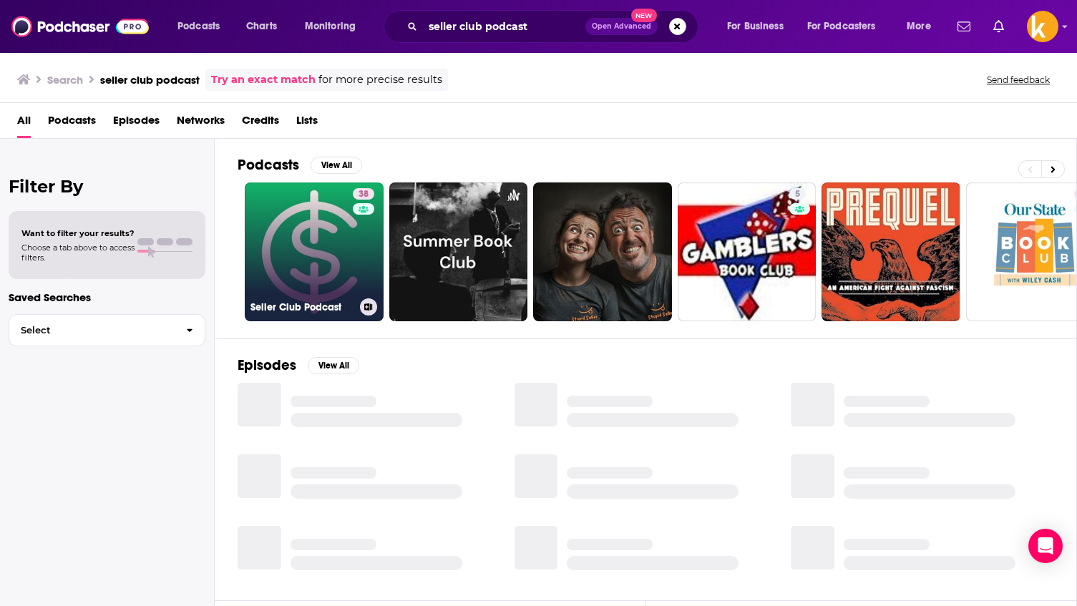
click at [289, 257] on link "38 Seller Club Podcast" at bounding box center [314, 251] width 139 height 139
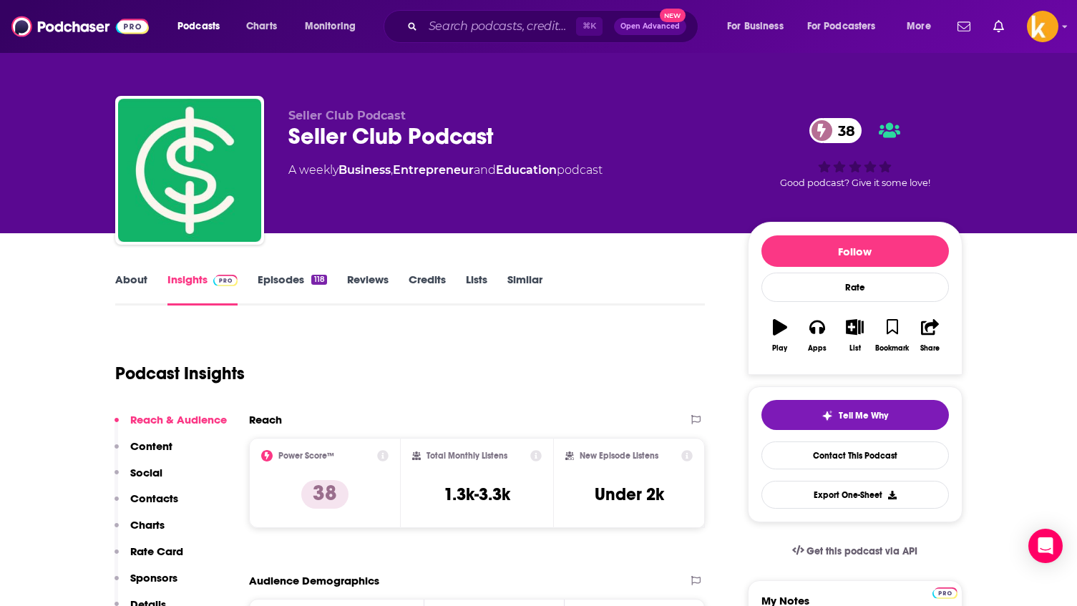
click at [529, 300] on link "Similar" at bounding box center [524, 289] width 35 height 33
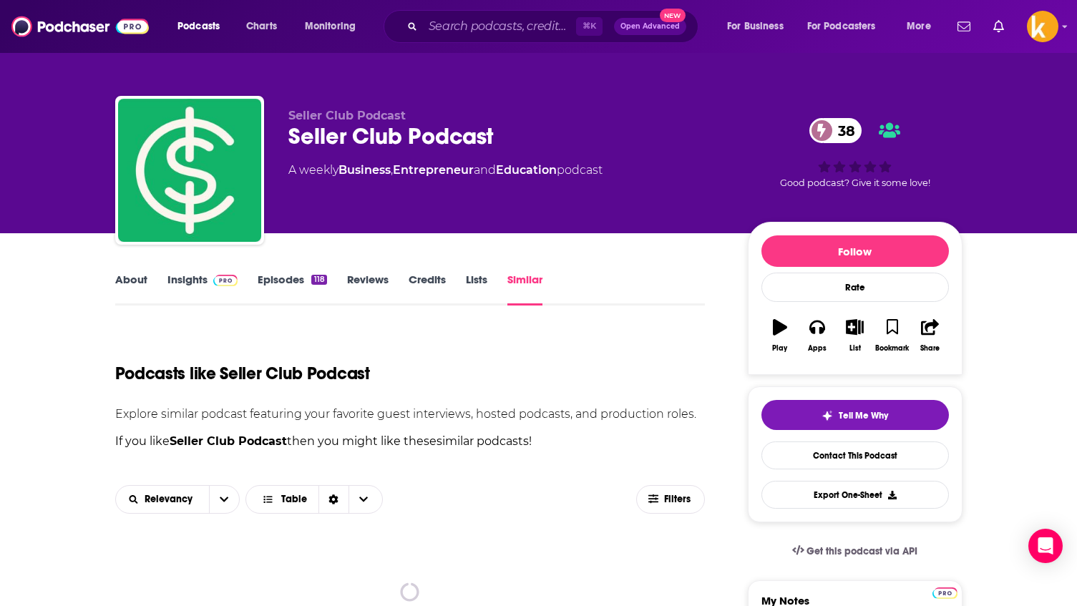
click at [529, 276] on link "Similar" at bounding box center [524, 289] width 35 height 33
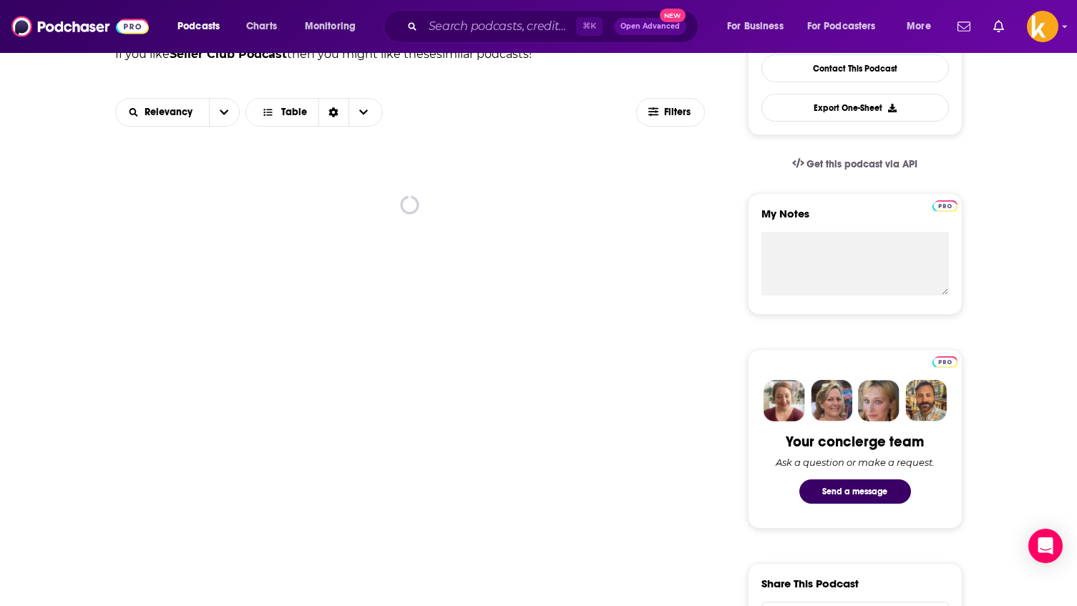
scroll to position [414, 0]
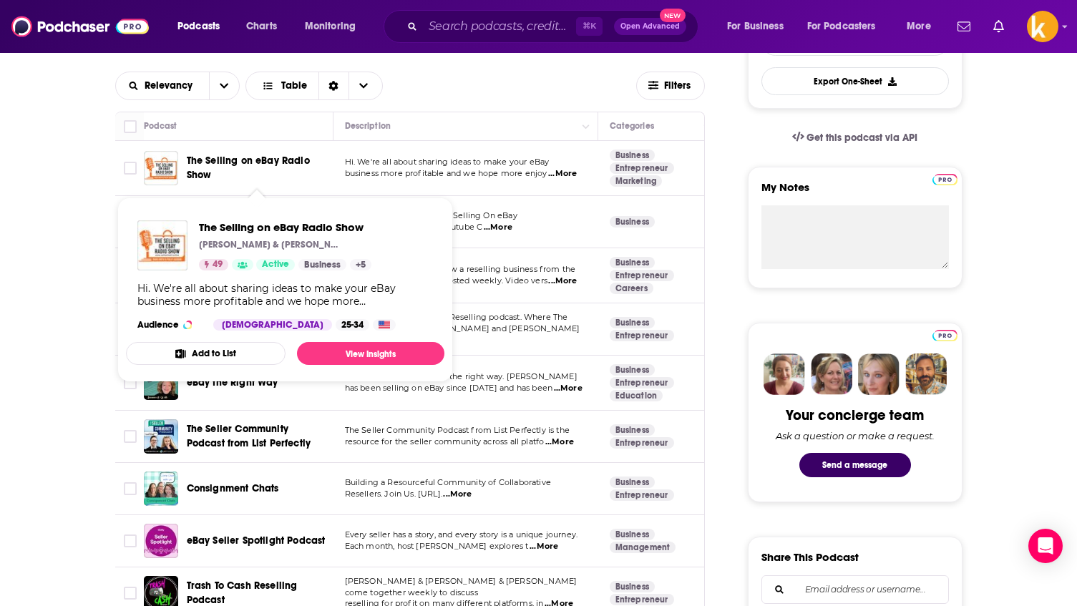
click at [204, 177] on span "The Selling on eBay Radio Show" at bounding box center [248, 168] width 123 height 26
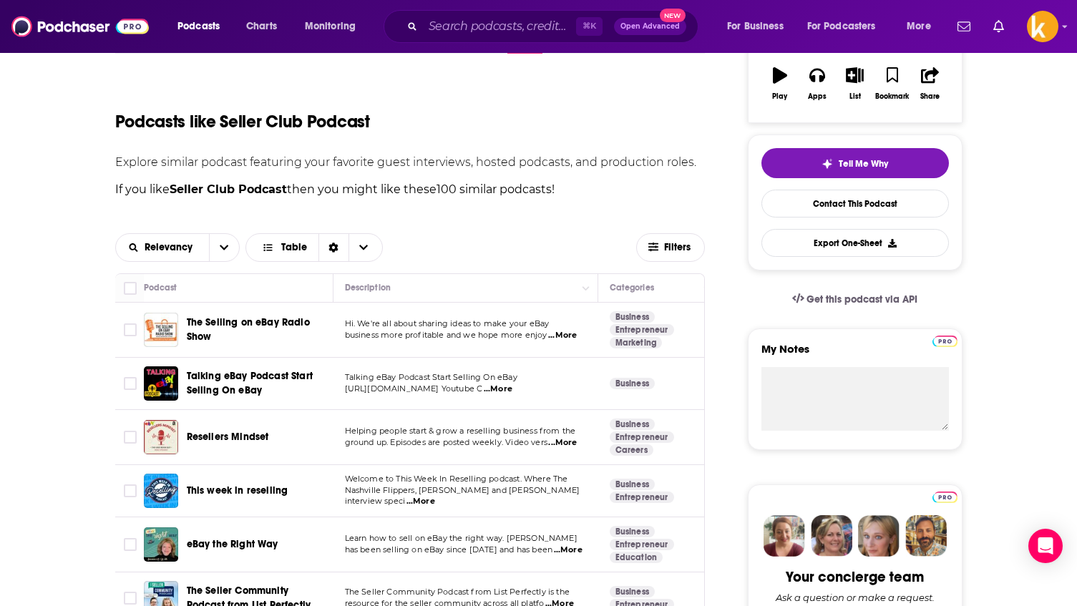
scroll to position [270, 0]
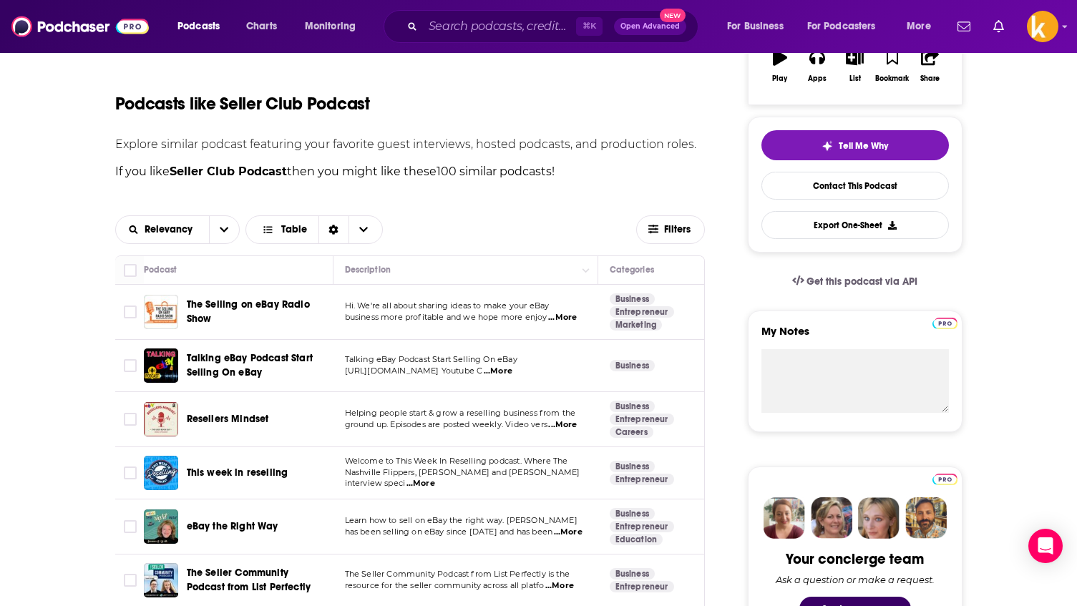
click at [227, 384] on td "Talking eBay Podcast Start Selling On eBay" at bounding box center [239, 366] width 190 height 52
click at [228, 374] on span "Talking eBay Podcast Start Selling On eBay" at bounding box center [250, 365] width 126 height 26
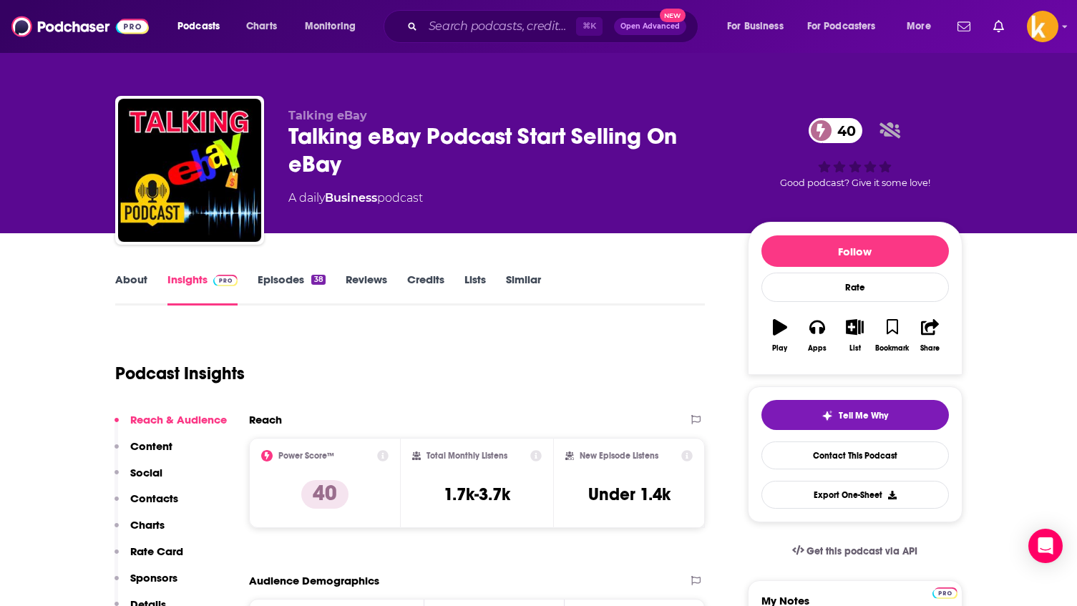
click at [282, 283] on link "Episodes 38" at bounding box center [291, 289] width 67 height 33
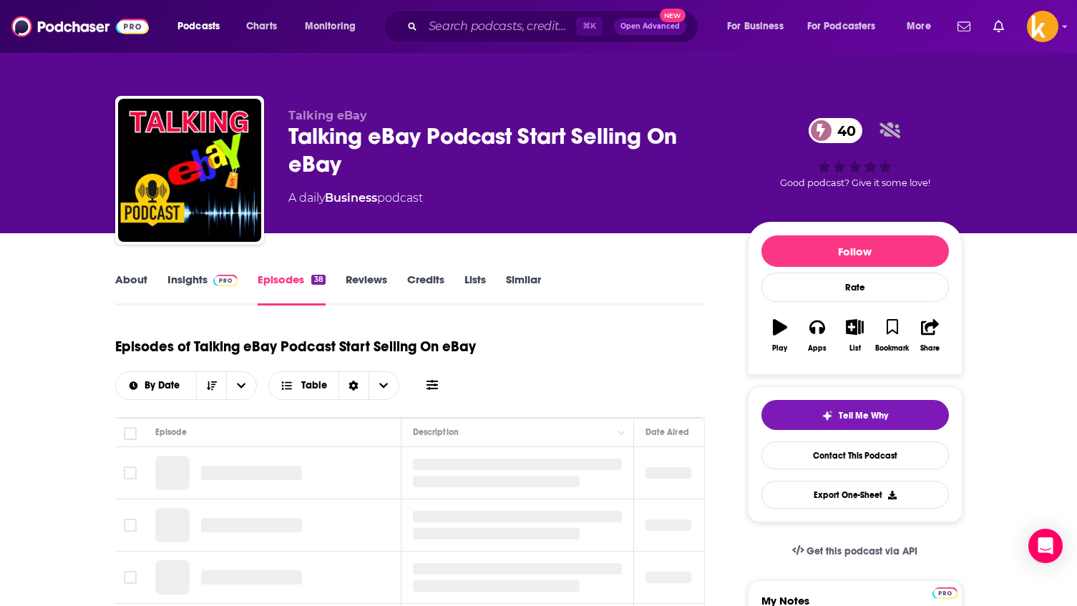
scroll to position [1, 0]
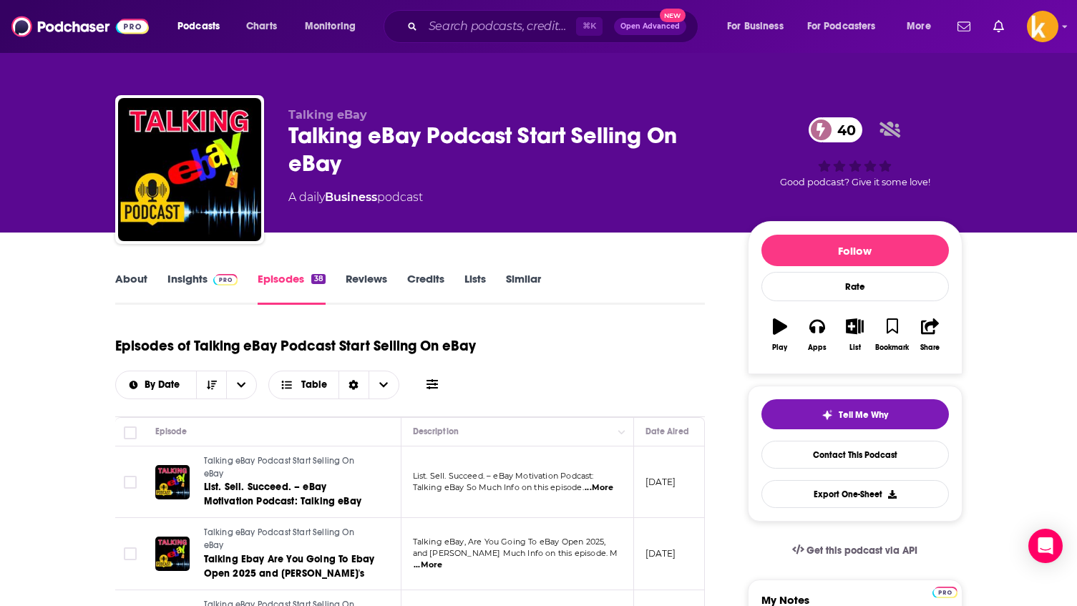
click at [186, 283] on link "Insights" at bounding box center [202, 288] width 71 height 33
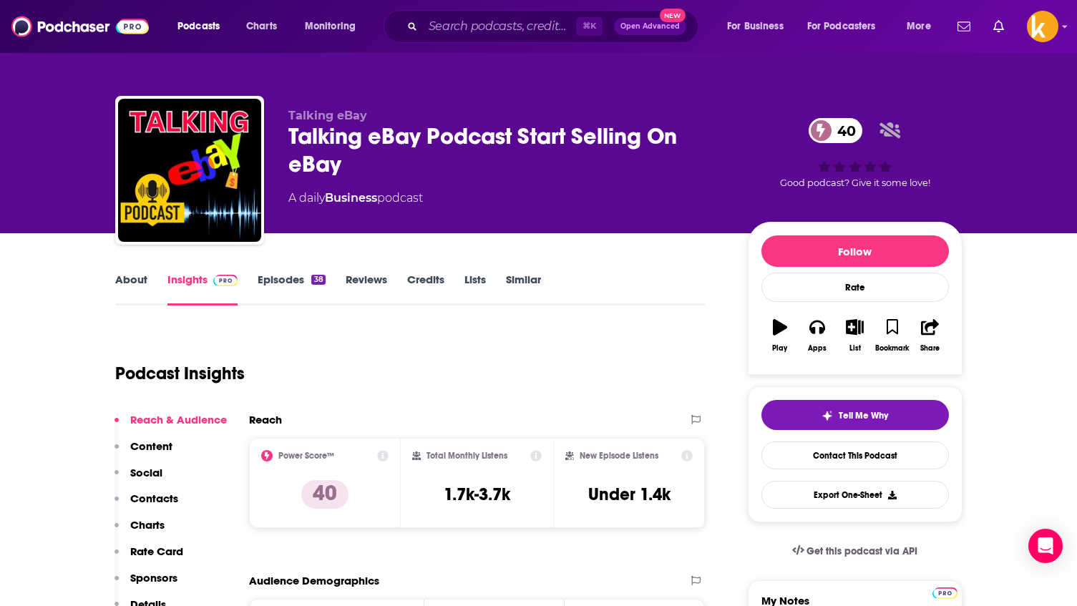
click at [133, 284] on link "About" at bounding box center [131, 289] width 32 height 33
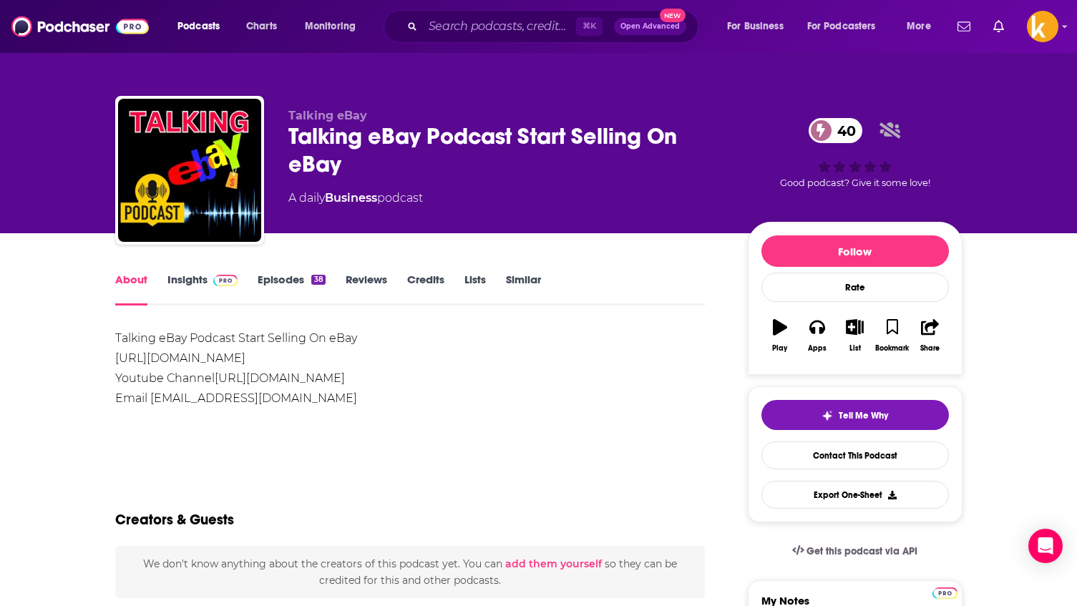
click at [368, 148] on div "Talking eBay Podcast Start Selling On eBay 40" at bounding box center [506, 150] width 436 height 56
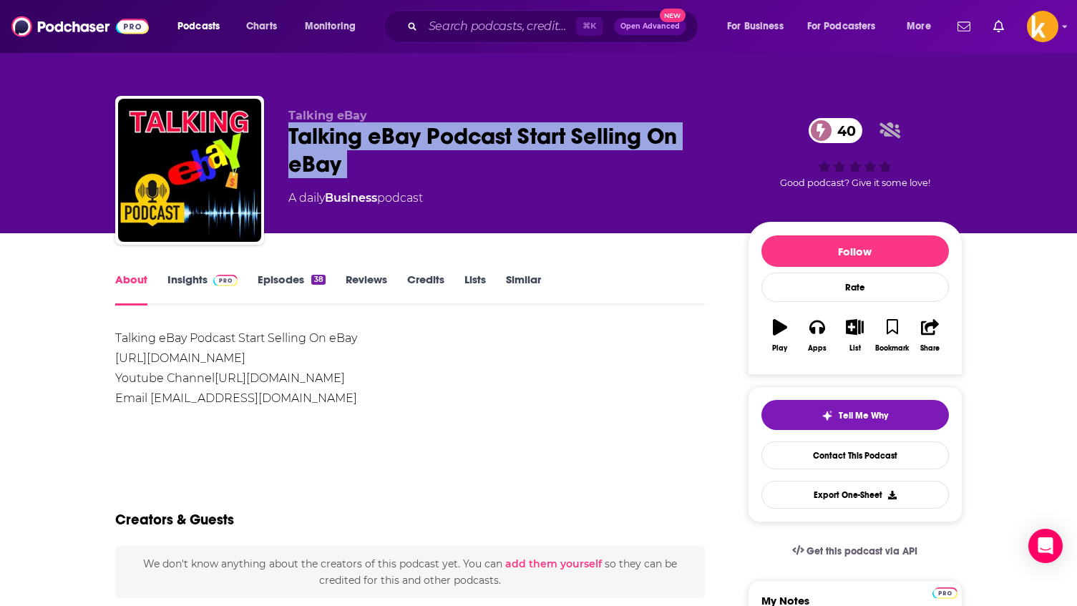
click at [368, 148] on div "Talking eBay Podcast Start Selling On eBay 40" at bounding box center [506, 150] width 436 height 56
copy div "Talking eBay Podcast Start Selling On eBay 40"
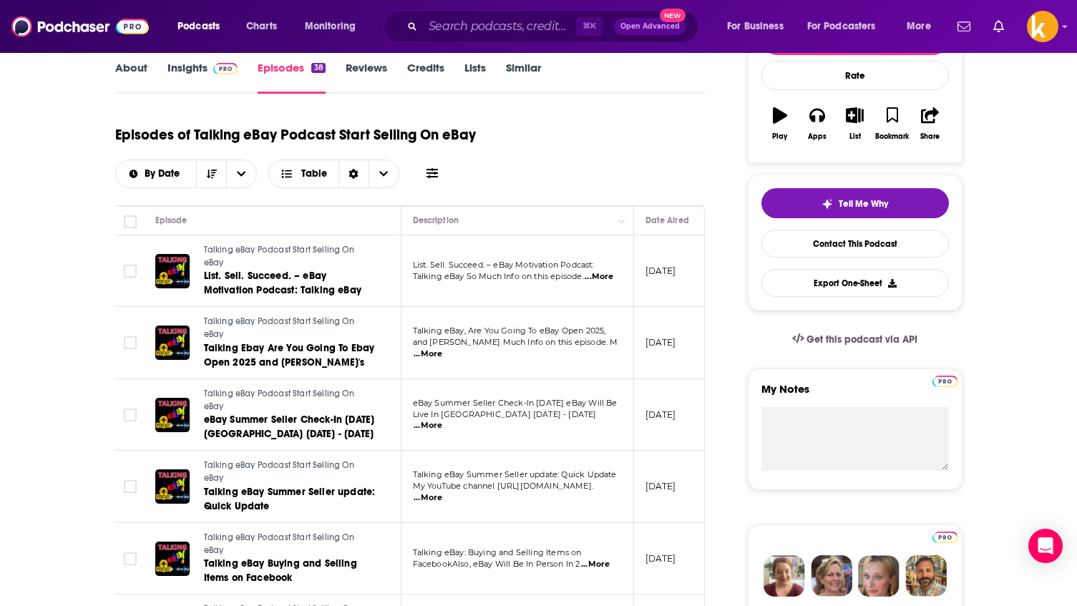
scroll to position [114, 0]
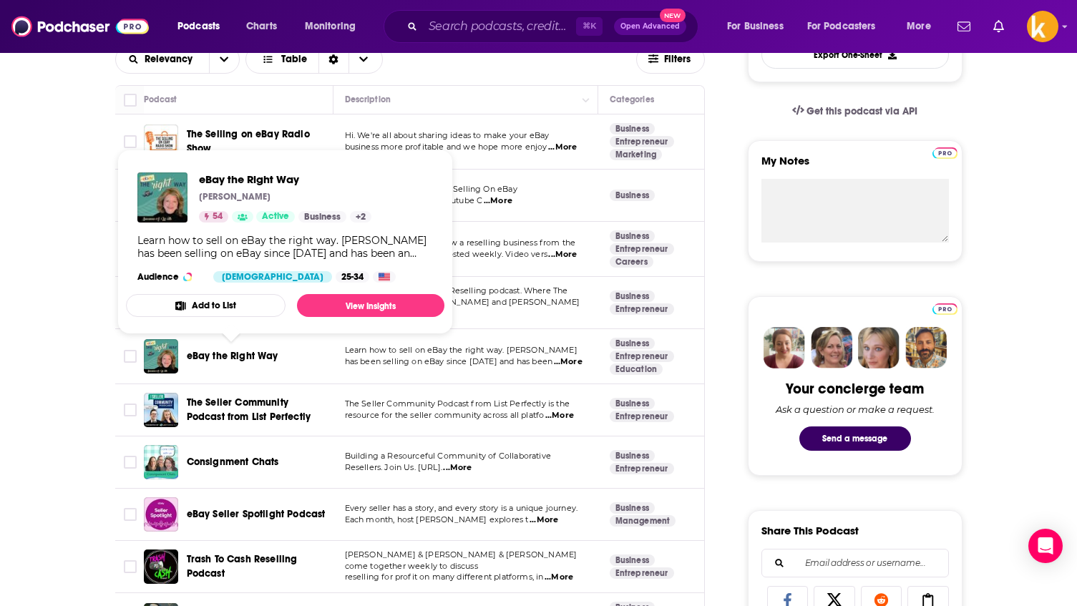
scroll to position [349, 0]
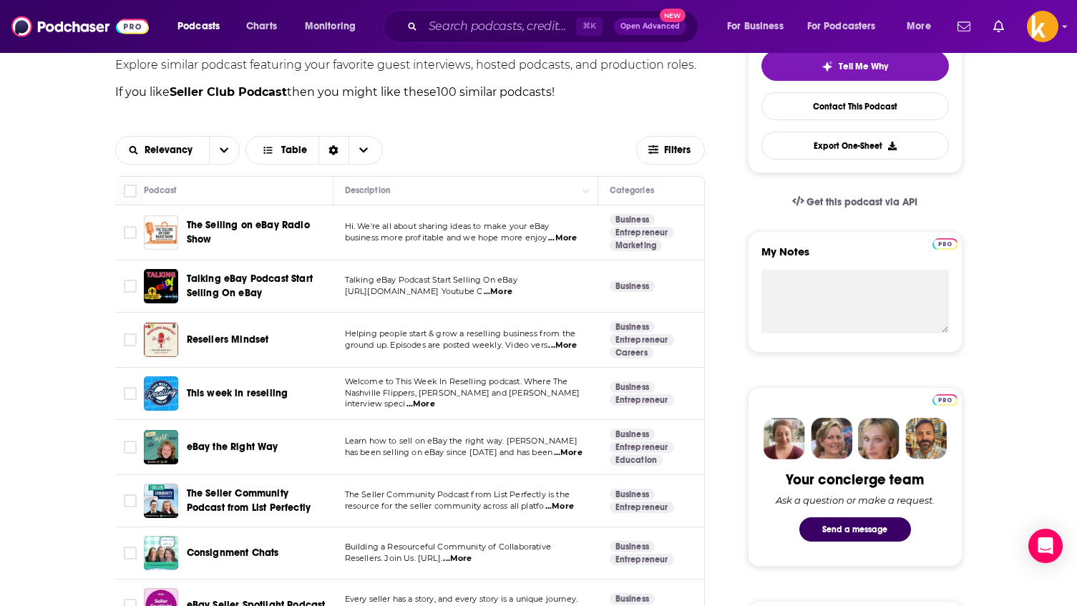
click at [205, 343] on span "Resellers Mindset" at bounding box center [228, 339] width 82 height 12
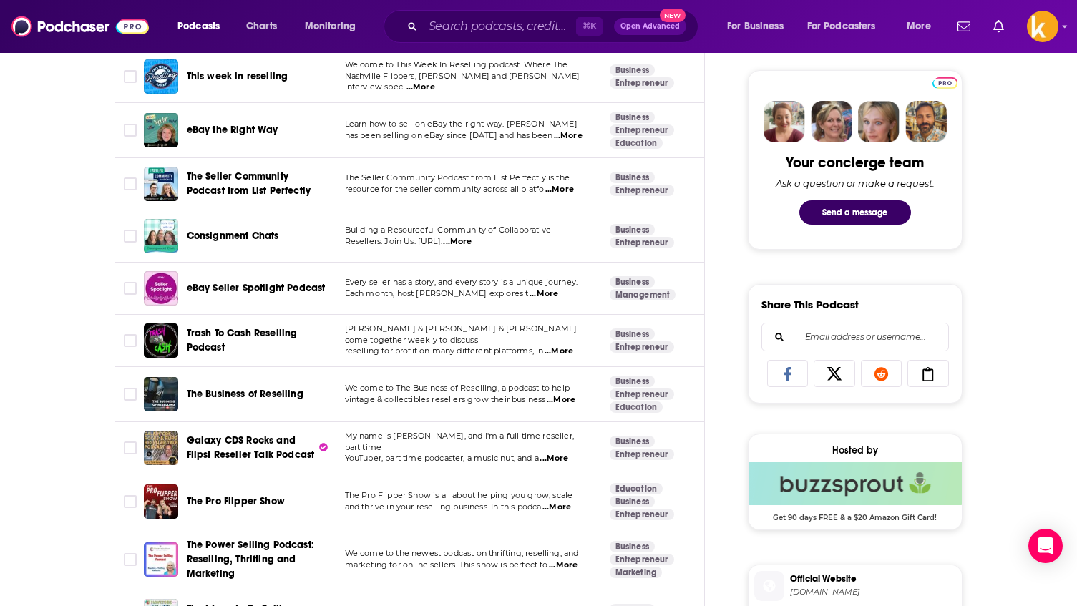
scroll to position [667, 0]
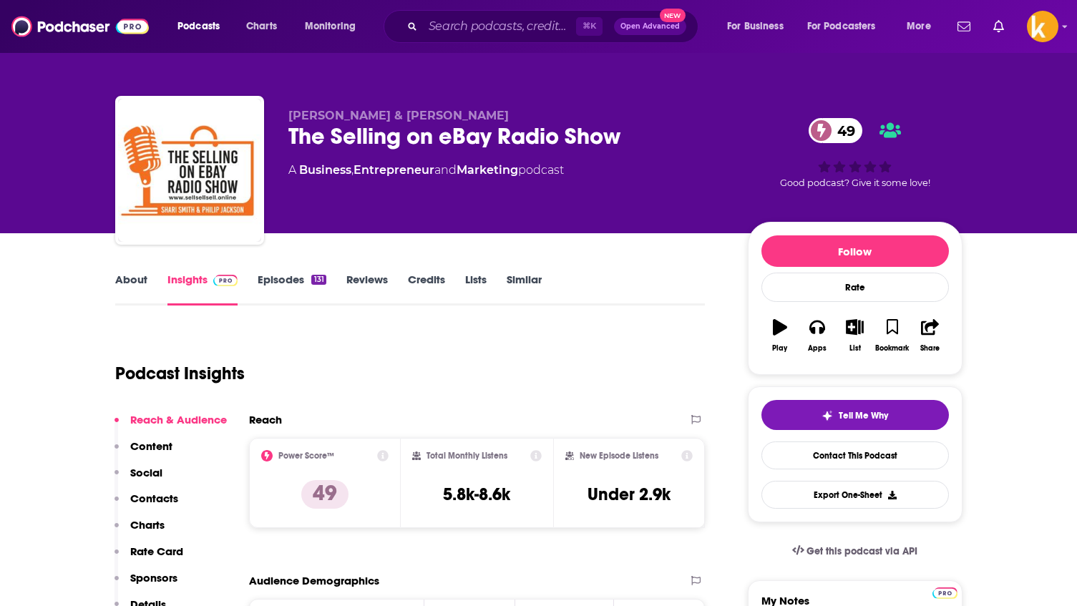
click at [259, 280] on link "Episodes 131" at bounding box center [292, 289] width 68 height 33
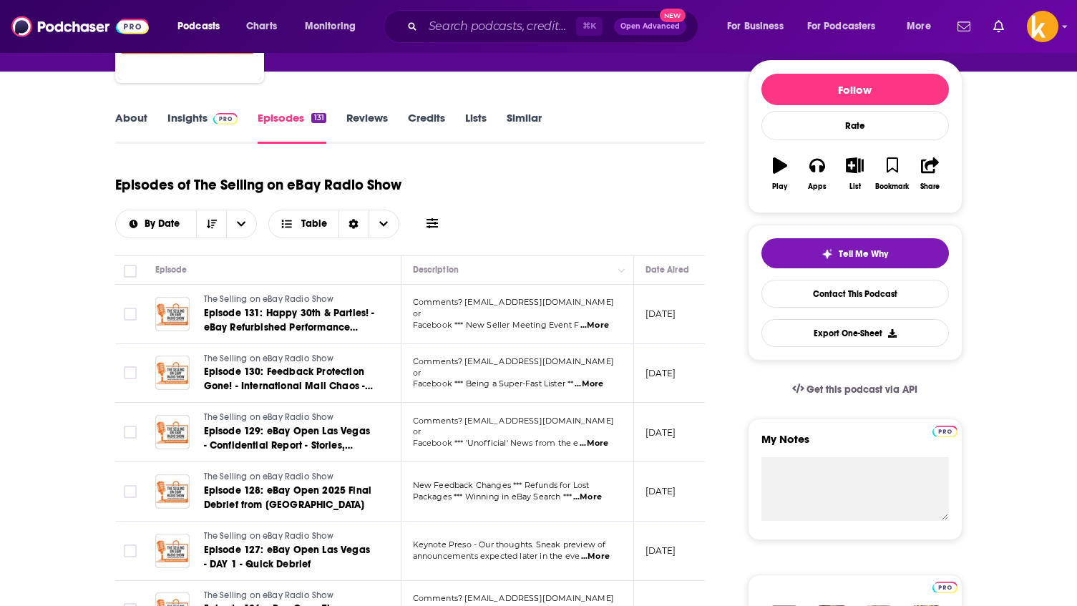
click at [585, 381] on span "...More" at bounding box center [589, 383] width 29 height 11
drag, startPoint x: 150, startPoint y: 112, endPoint x: 137, endPoint y: 118, distance: 14.7
click at [150, 112] on div "About" at bounding box center [141, 127] width 52 height 33
click at [135, 118] on link "About" at bounding box center [131, 127] width 32 height 33
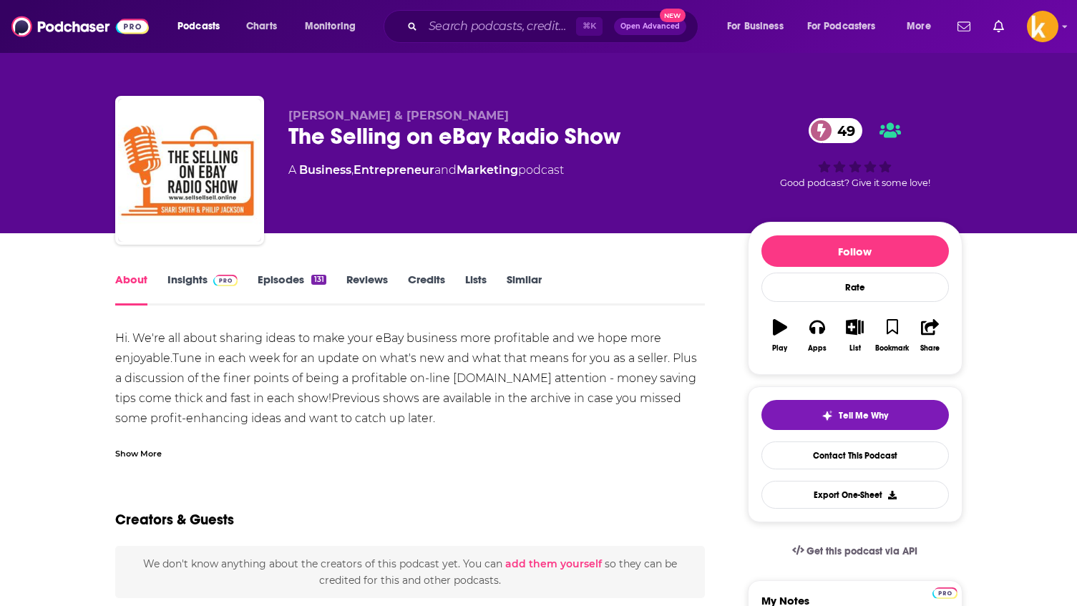
click at [260, 375] on div "Hi. We're all about sharing ideas to make your eBay business more profitable an…" at bounding box center [410, 398] width 590 height 140
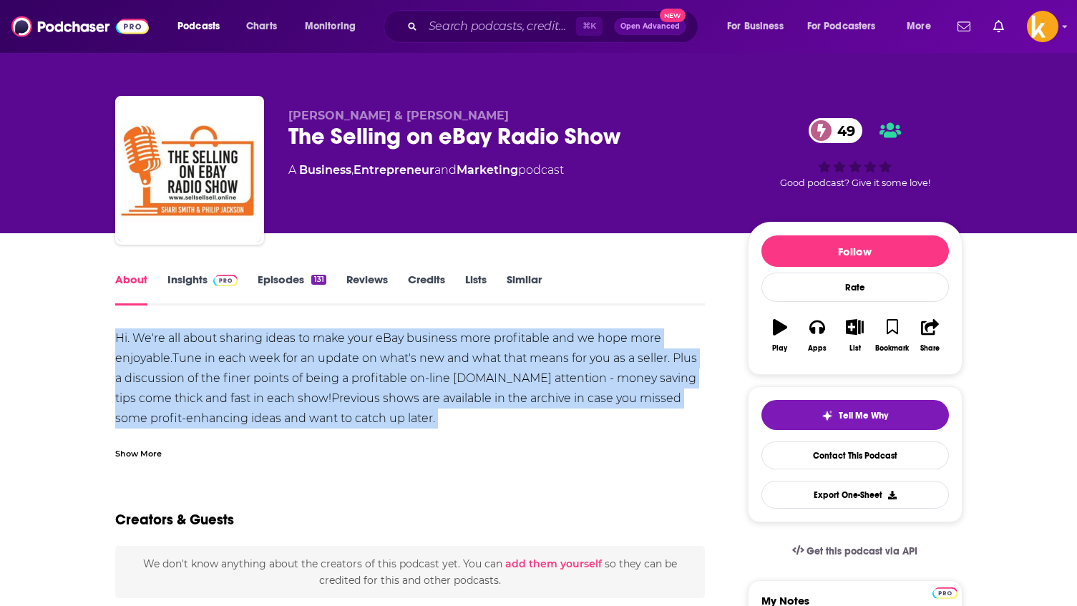
click at [260, 375] on div "Hi. We're all about sharing ideas to make your eBay business more profitable an…" at bounding box center [410, 398] width 590 height 140
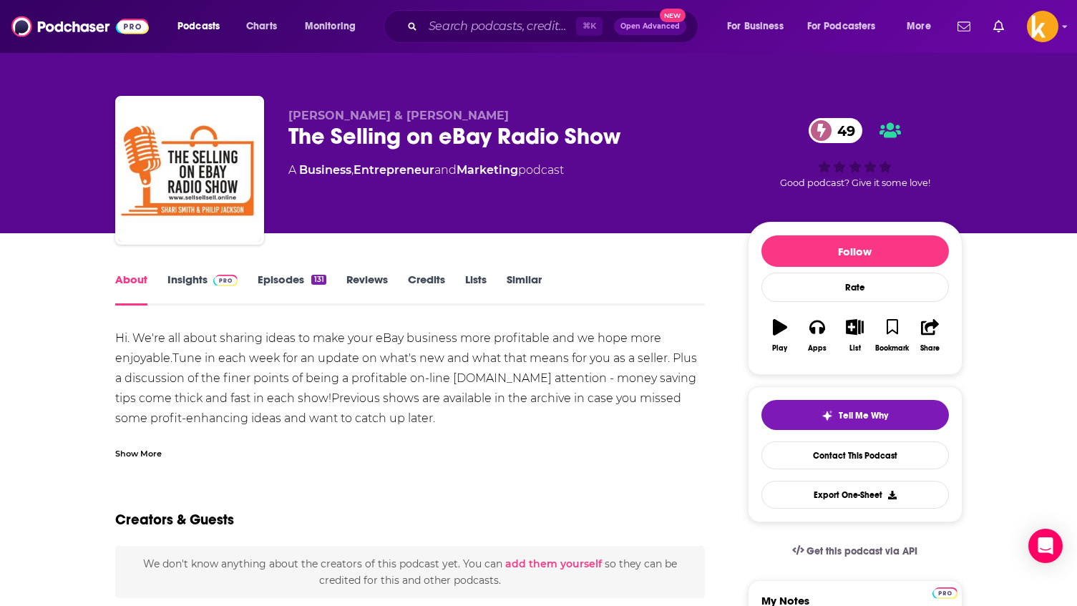
click at [360, 142] on div "The Selling on eBay Radio Show 49" at bounding box center [506, 136] width 436 height 28
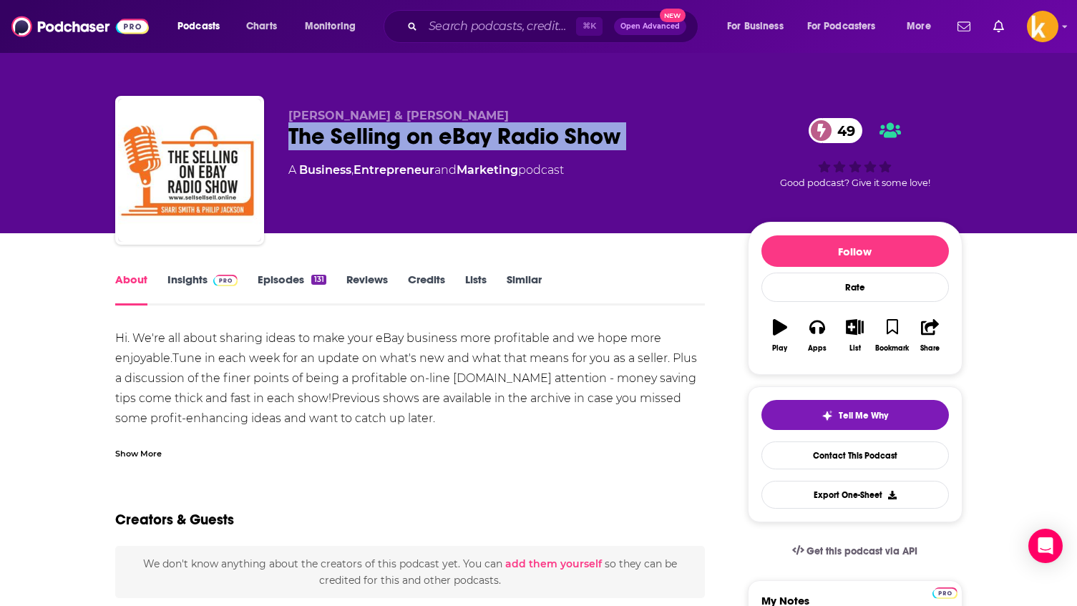
click at [360, 142] on div "The Selling on eBay Radio Show 49" at bounding box center [506, 136] width 436 height 28
copy div "The Selling on eBay Radio Show 49"
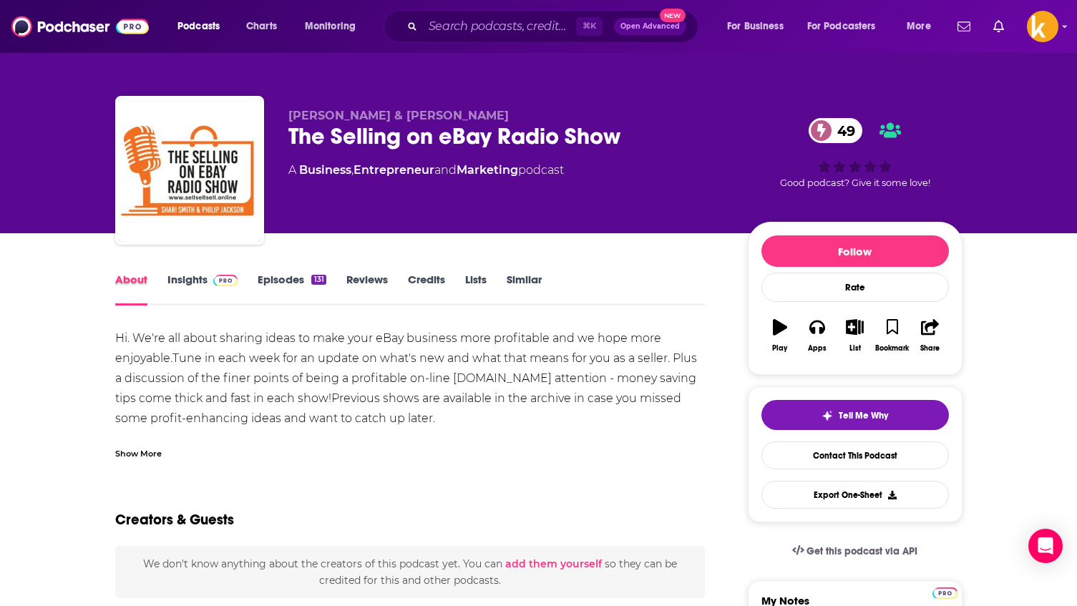
click at [162, 281] on div "About" at bounding box center [141, 289] width 52 height 33
click at [164, 279] on div "About" at bounding box center [141, 289] width 52 height 33
click at [175, 280] on link "Insights" at bounding box center [202, 289] width 71 height 33
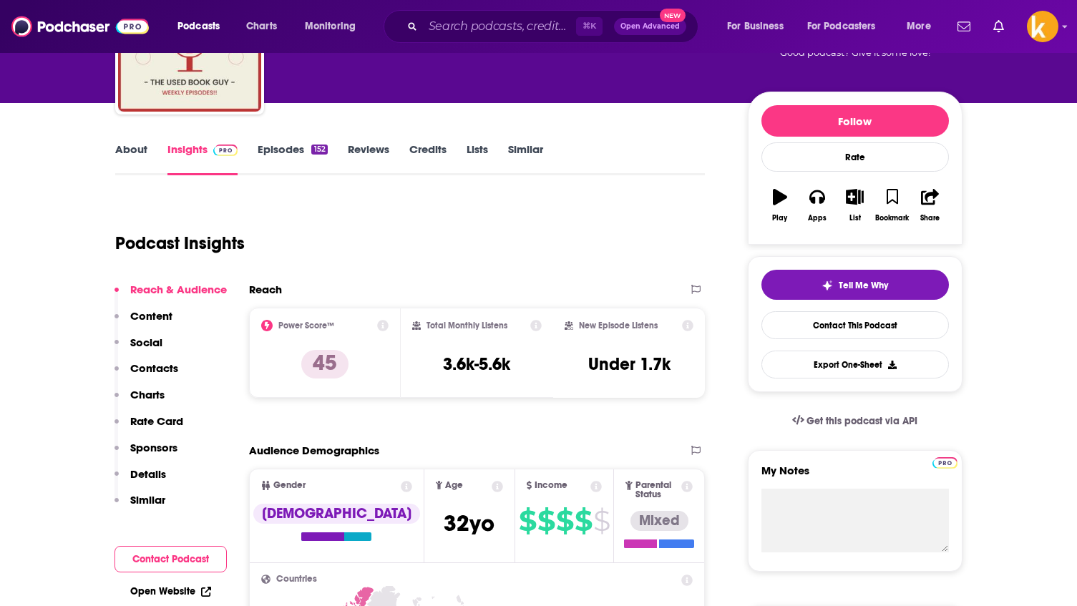
scroll to position [127, 0]
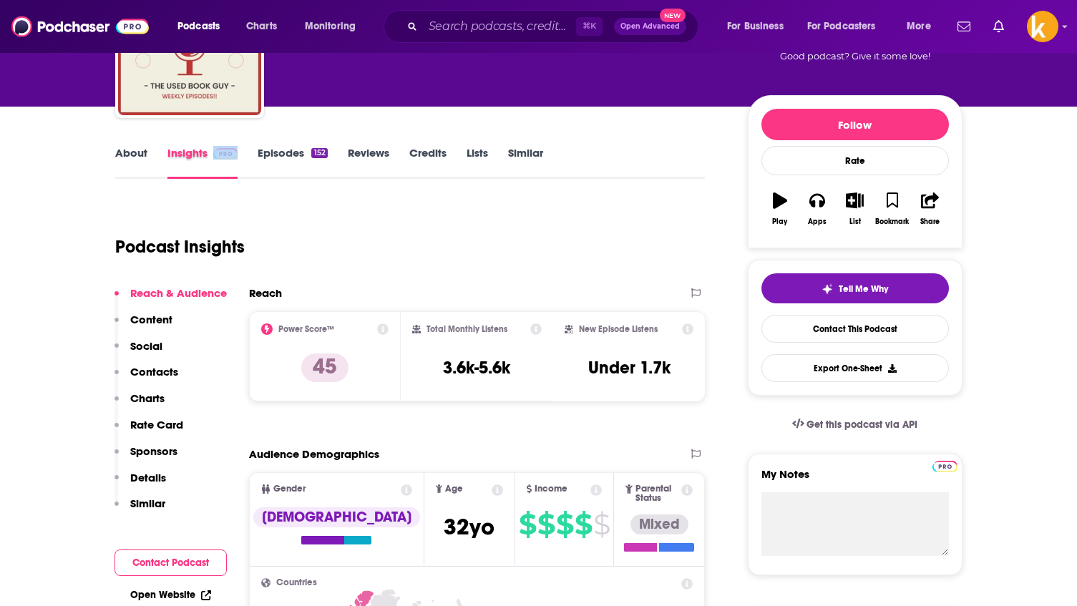
drag, startPoint x: 241, startPoint y: 160, endPoint x: 255, endPoint y: 157, distance: 13.9
click at [241, 159] on div "Insights" at bounding box center [212, 162] width 91 height 33
click at [307, 149] on link "Episodes 152" at bounding box center [292, 162] width 69 height 33
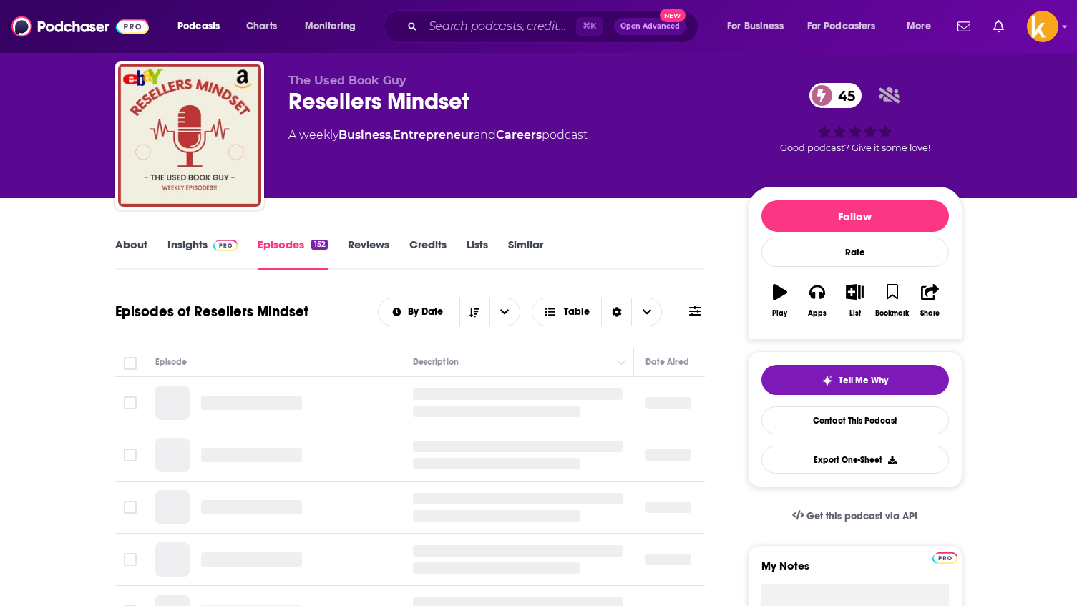
scroll to position [38, 0]
